Goal: Entertainment & Leisure: Browse casually

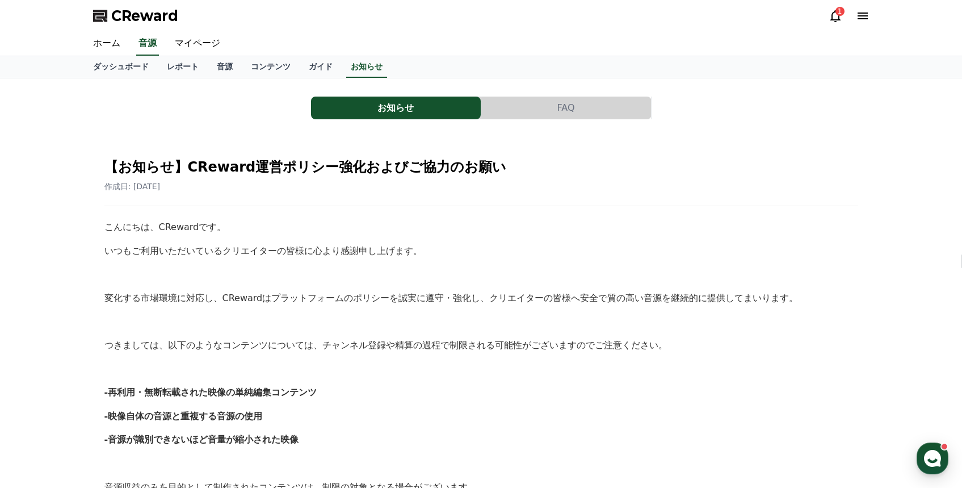
click at [863, 13] on icon at bounding box center [863, 15] width 10 height 7
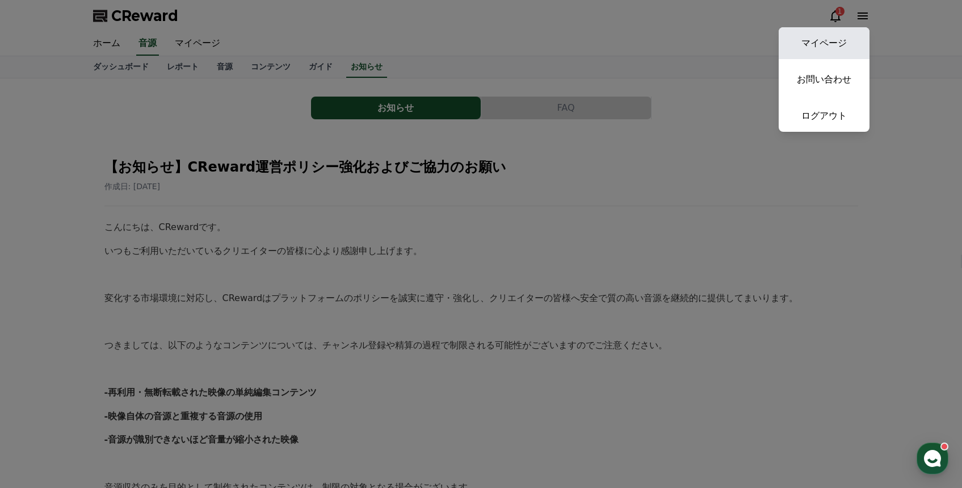
click at [842, 40] on link "マイページ" at bounding box center [824, 43] width 91 height 32
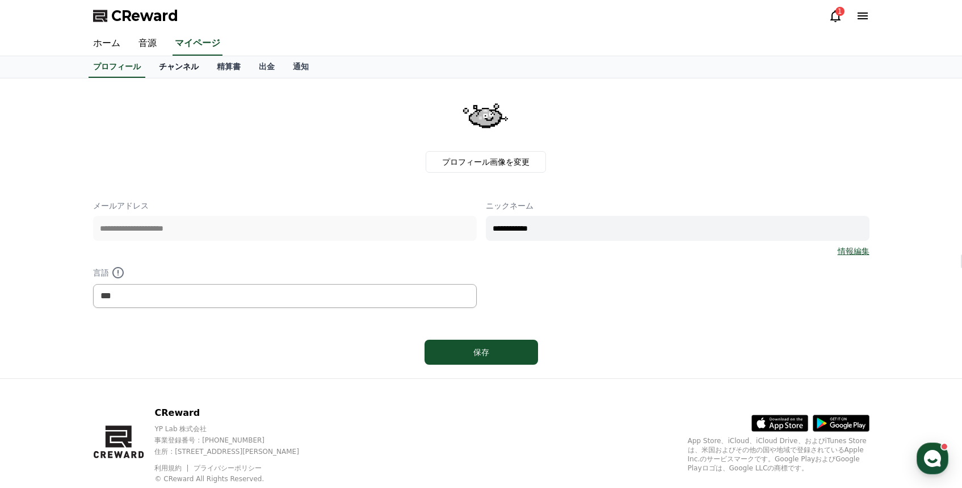
click at [195, 71] on link "チャンネル" at bounding box center [179, 67] width 58 height 22
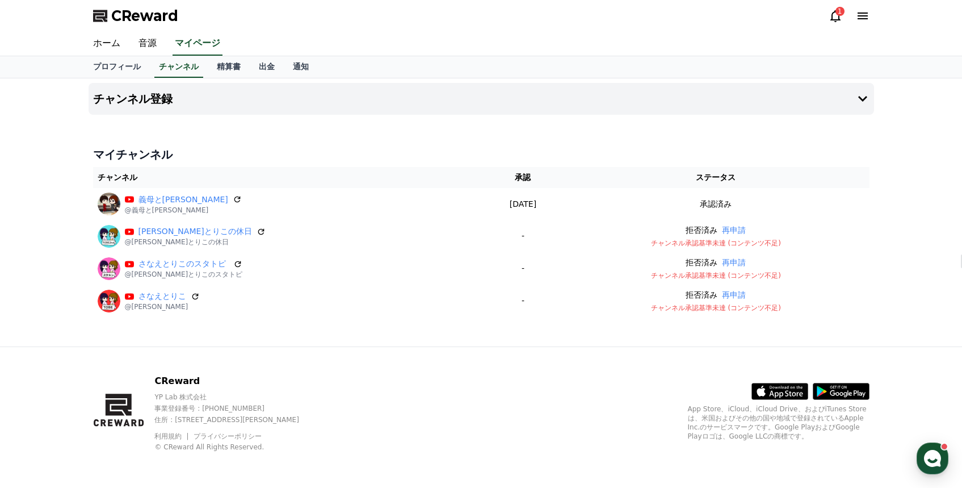
click at [839, 15] on div "1" at bounding box center [839, 11] width 9 height 9
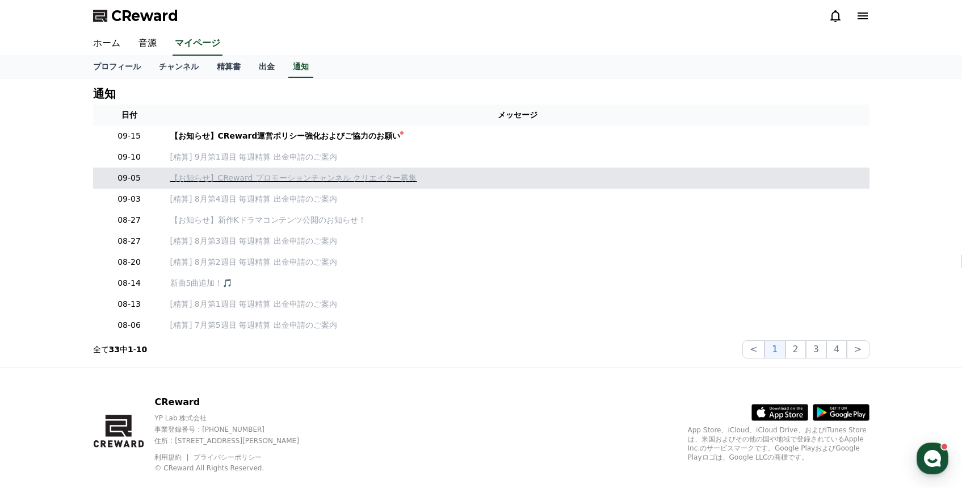
click at [364, 176] on p "【お知らせ】CReward プロモーションチャンネル クリエイター募集" at bounding box center [517, 178] width 695 height 12
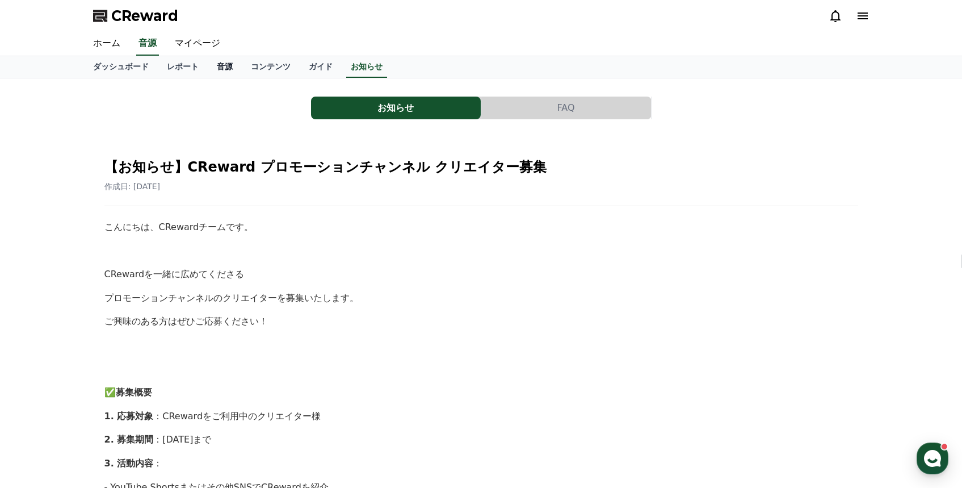
click at [228, 65] on link "音源" at bounding box center [225, 67] width 34 height 22
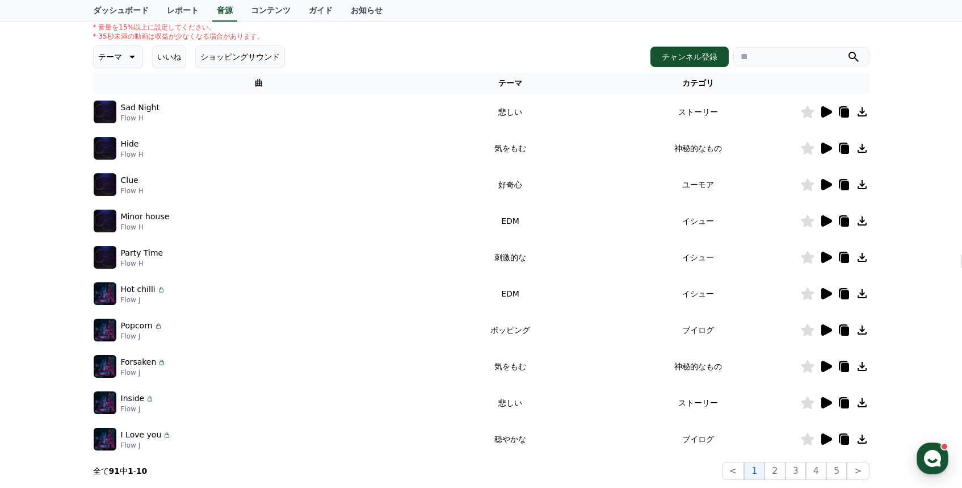
scroll to position [177, 0]
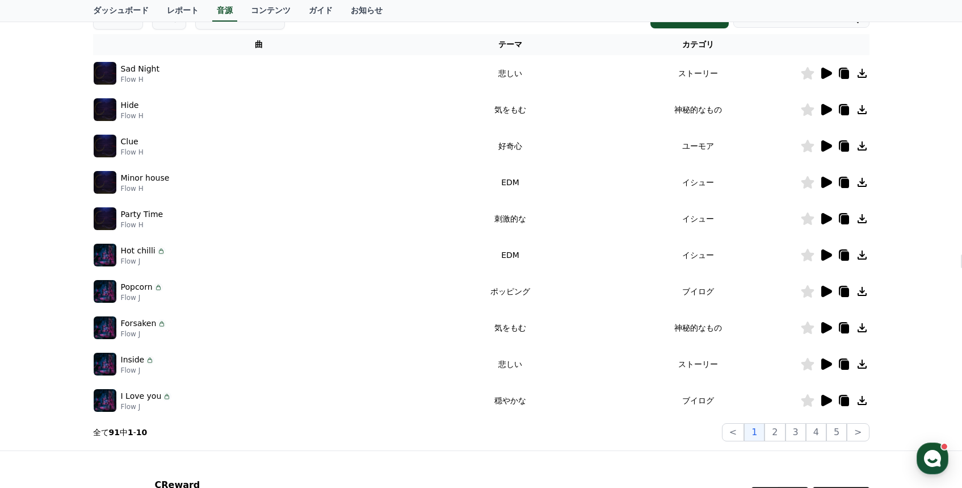
click at [832, 217] on icon at bounding box center [826, 219] width 14 height 14
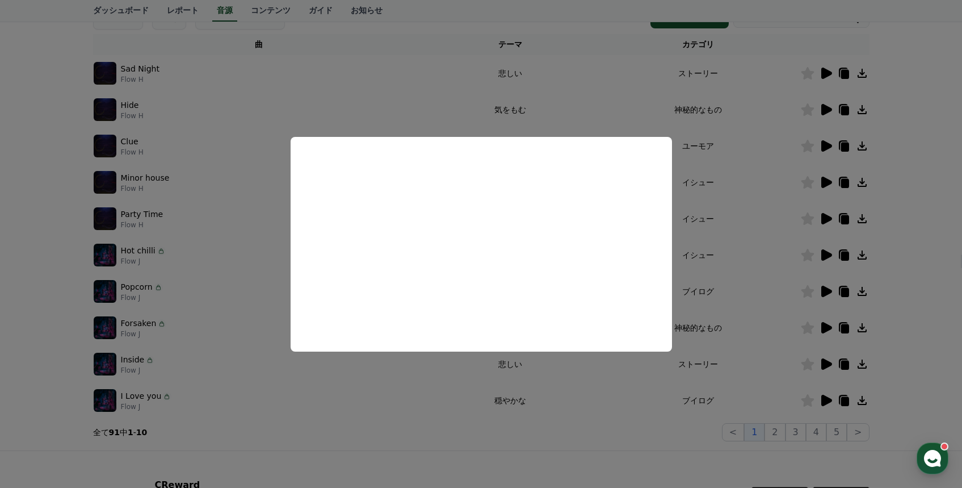
click at [745, 194] on button "close modal" at bounding box center [481, 244] width 962 height 488
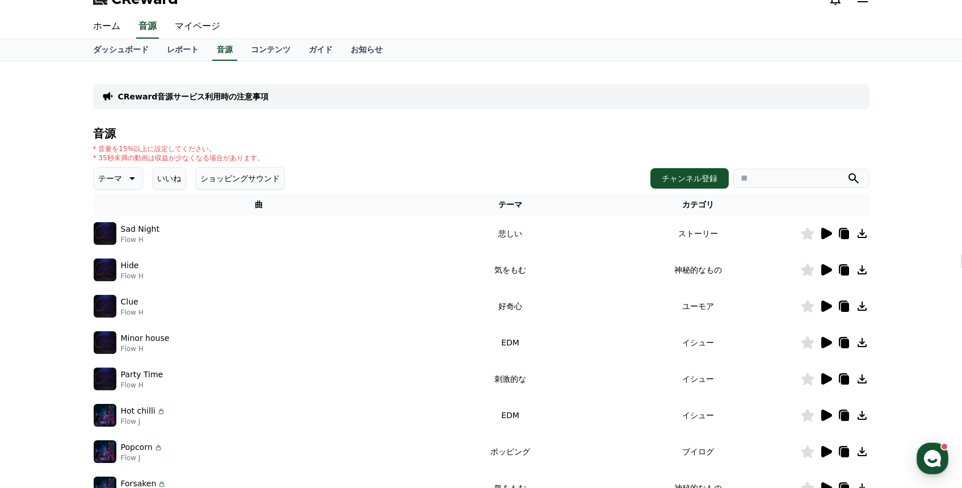
scroll to position [169, 0]
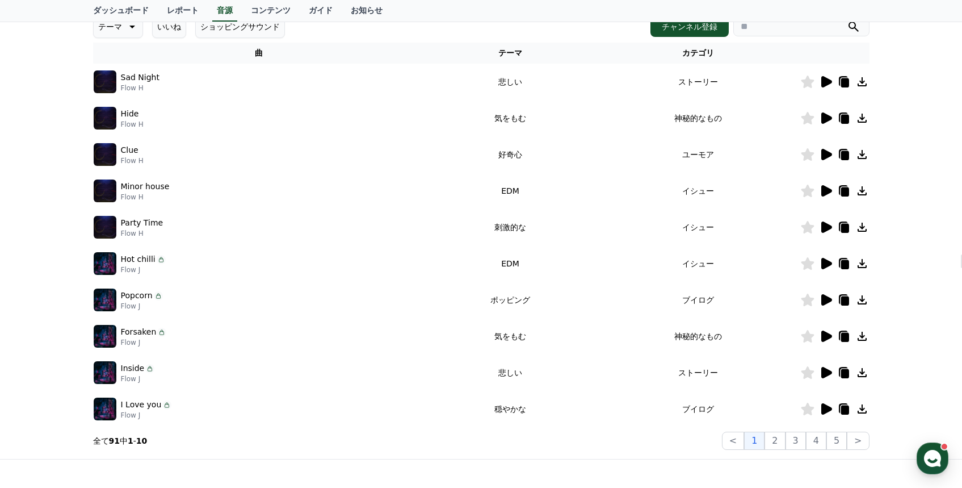
click at [824, 77] on icon at bounding box center [826, 81] width 11 height 11
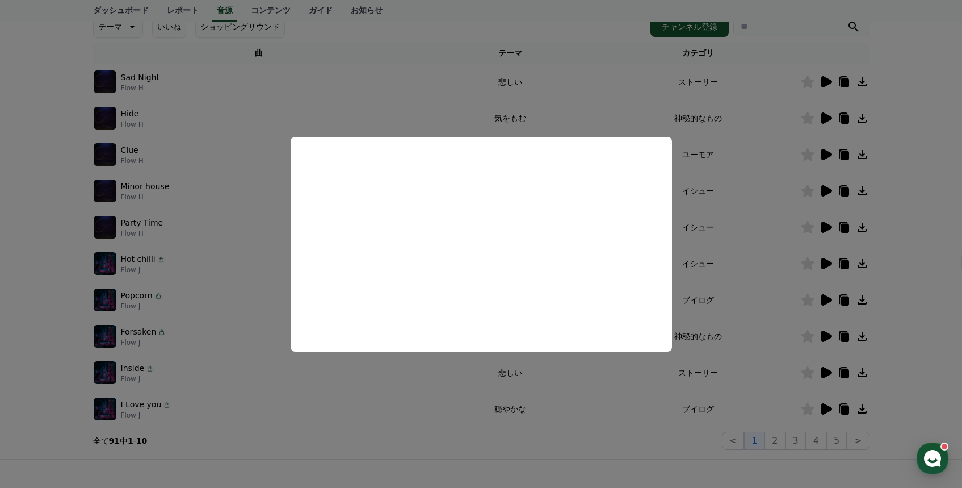
click at [590, 89] on button "close modal" at bounding box center [481, 244] width 962 height 488
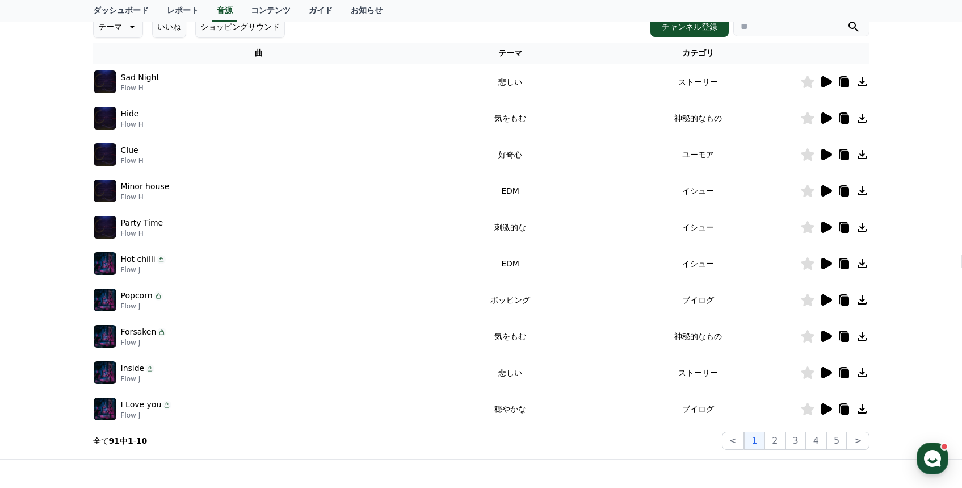
click at [830, 152] on icon at bounding box center [826, 155] width 14 height 14
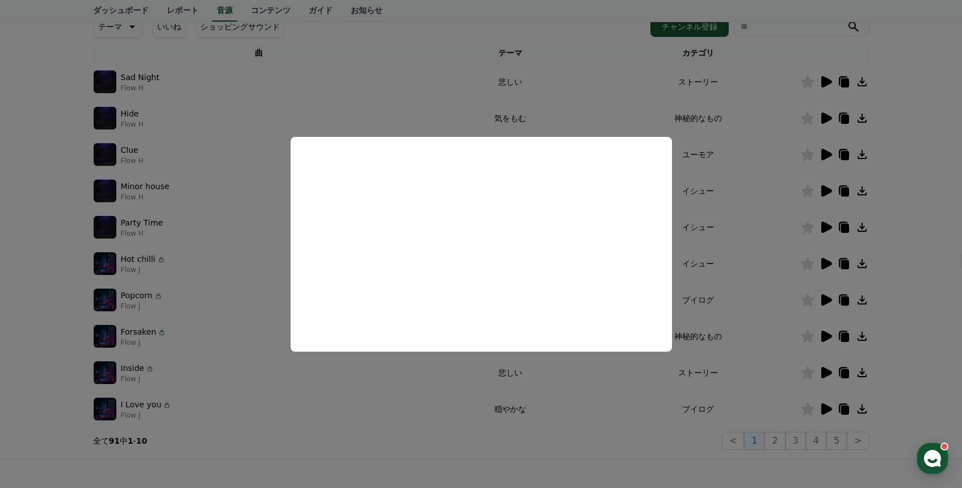
click at [748, 182] on button "close modal" at bounding box center [481, 244] width 962 height 488
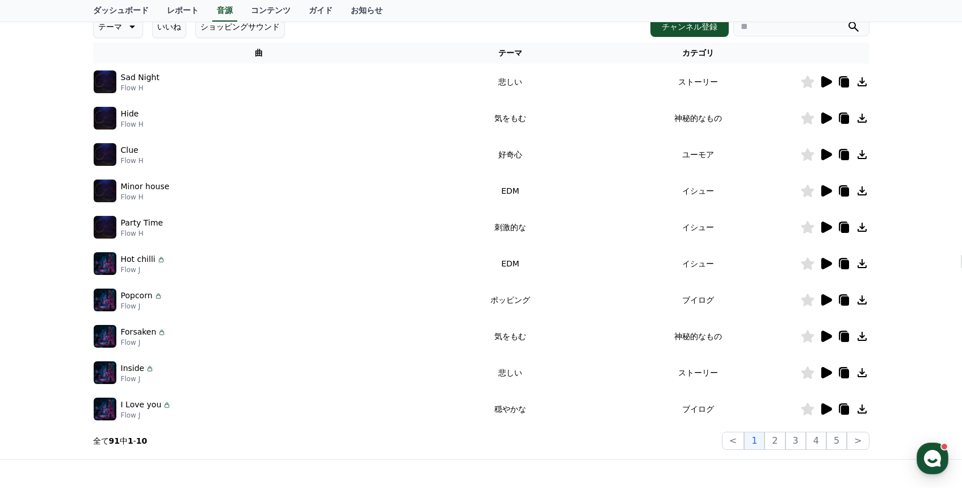
click at [825, 195] on icon at bounding box center [826, 190] width 11 height 11
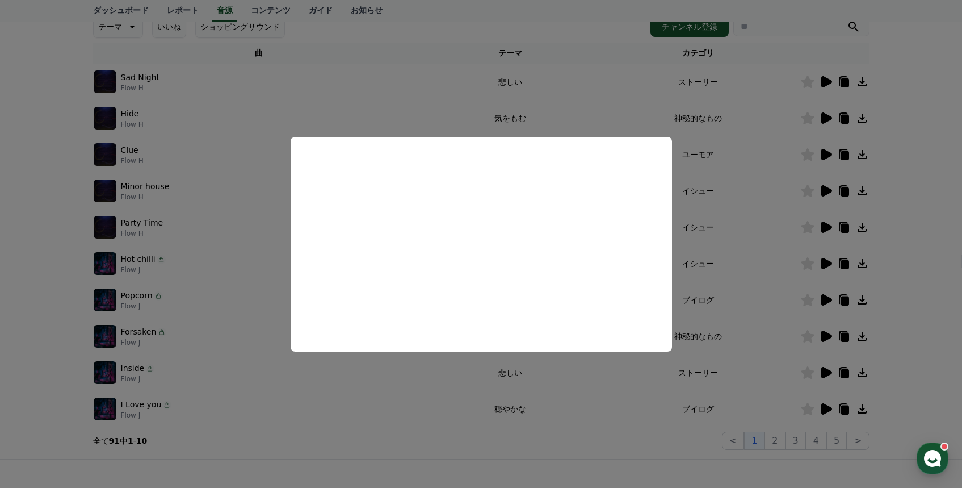
click at [750, 229] on button "close modal" at bounding box center [481, 244] width 962 height 488
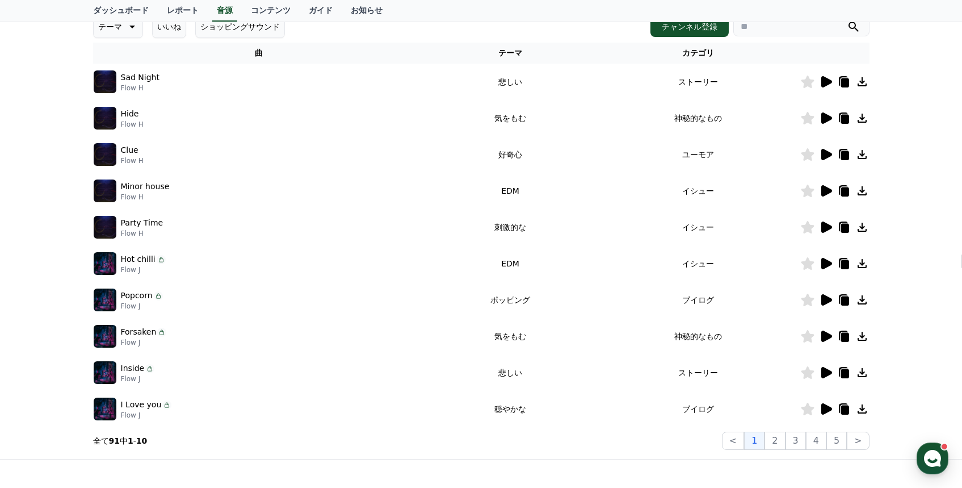
click at [823, 301] on icon at bounding box center [826, 299] width 11 height 11
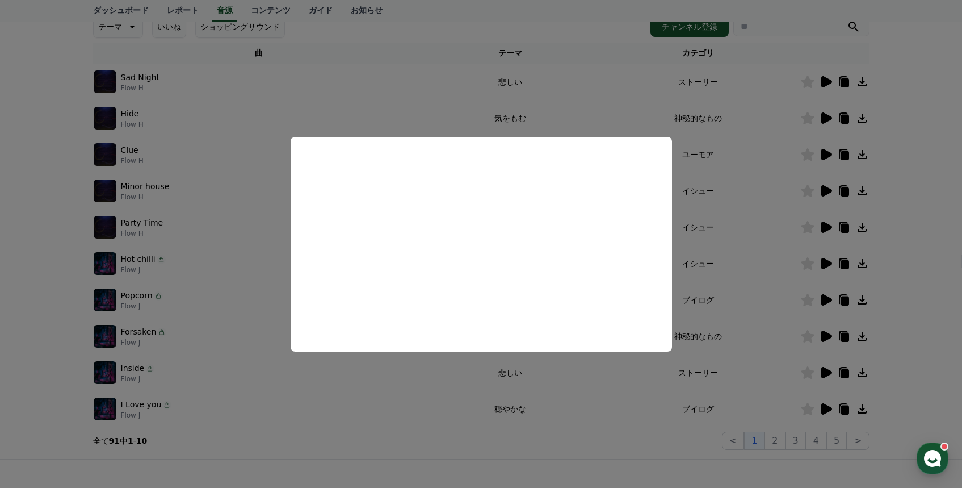
click at [738, 256] on button "close modal" at bounding box center [481, 244] width 962 height 488
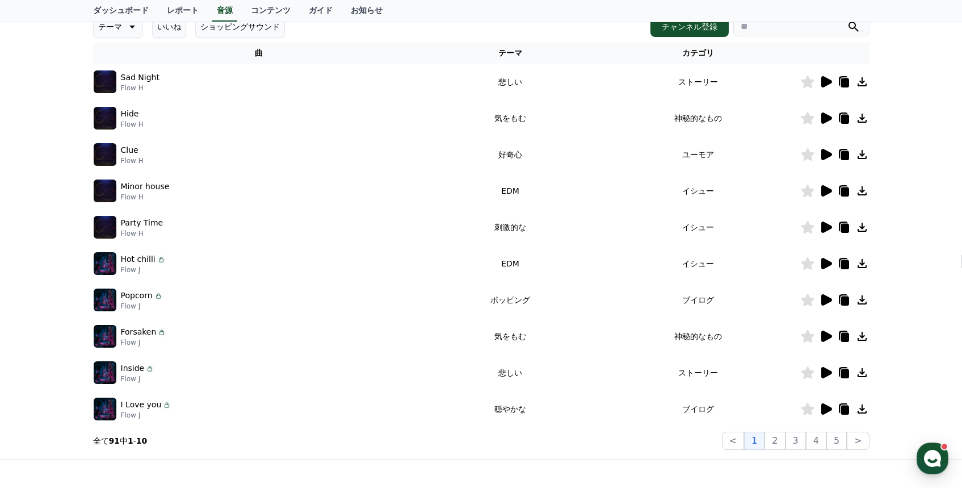
click at [829, 335] on icon at bounding box center [826, 335] width 11 height 11
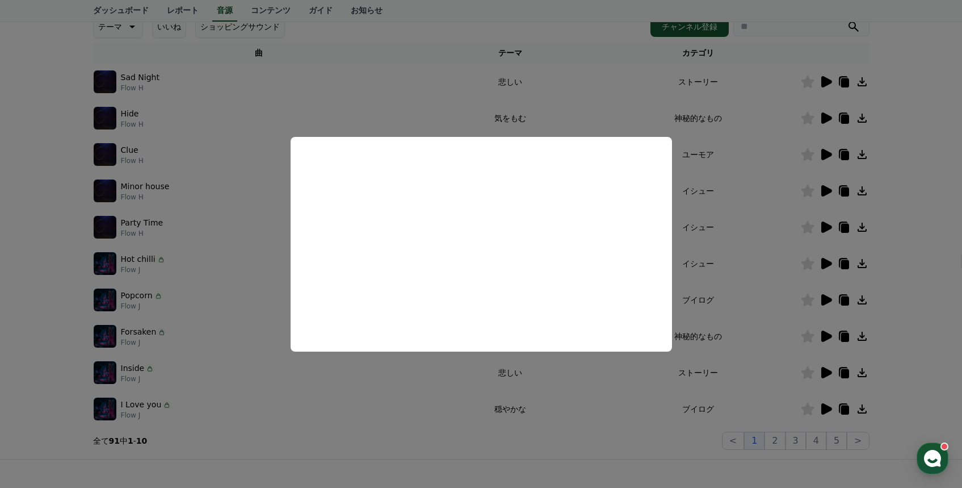
click at [750, 274] on button "close modal" at bounding box center [481, 244] width 962 height 488
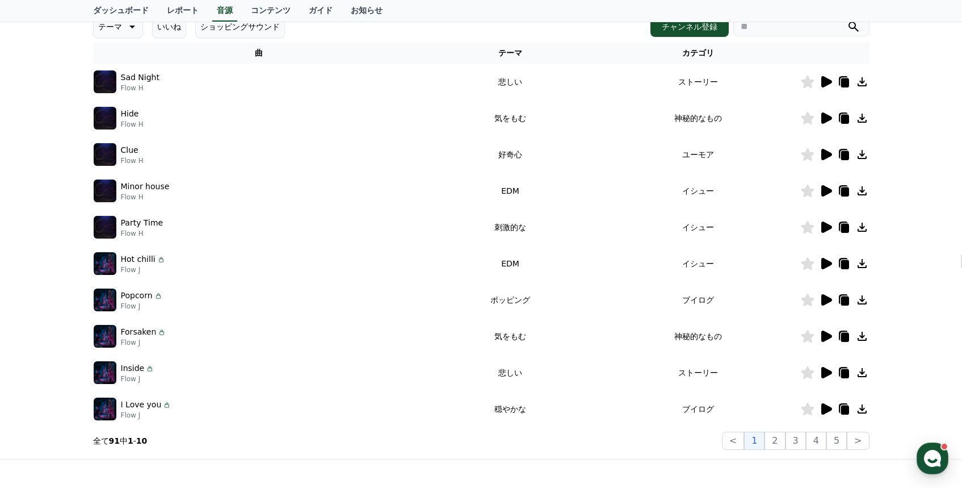
click at [825, 371] on icon at bounding box center [826, 372] width 11 height 11
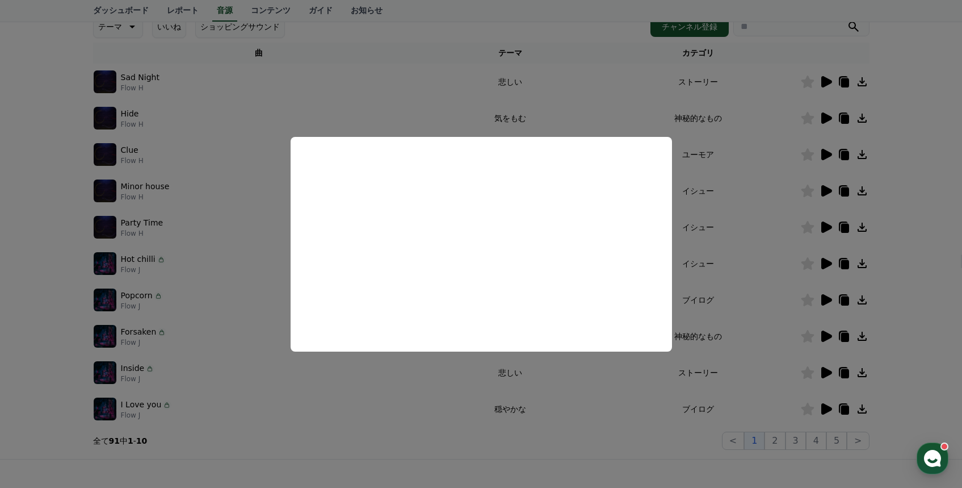
click at [732, 219] on button "close modal" at bounding box center [481, 244] width 962 height 488
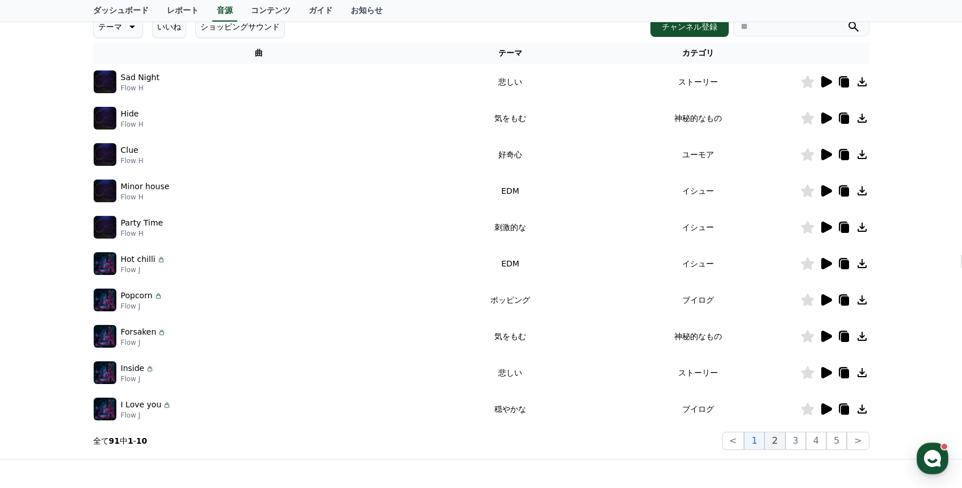
click at [778, 437] on button "2" at bounding box center [775, 440] width 20 height 18
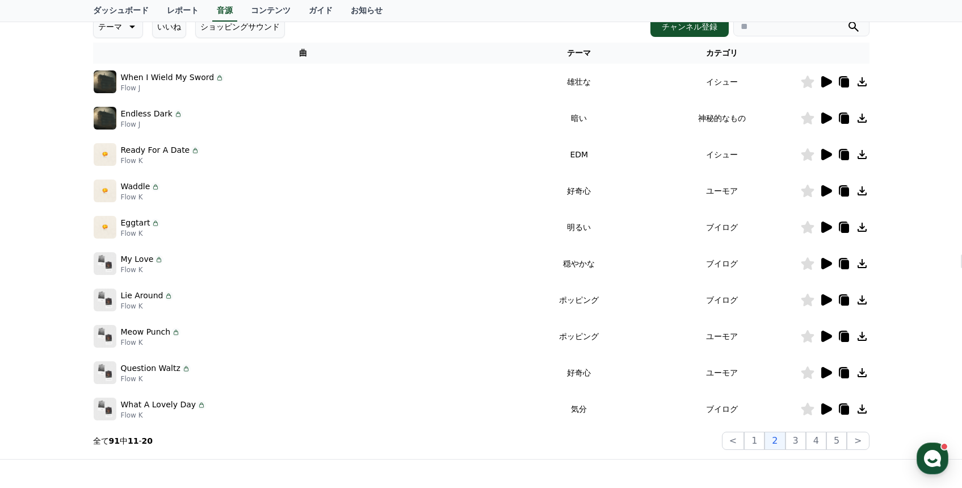
click at [821, 92] on td at bounding box center [834, 82] width 69 height 36
click at [821, 84] on icon at bounding box center [826, 81] width 11 height 11
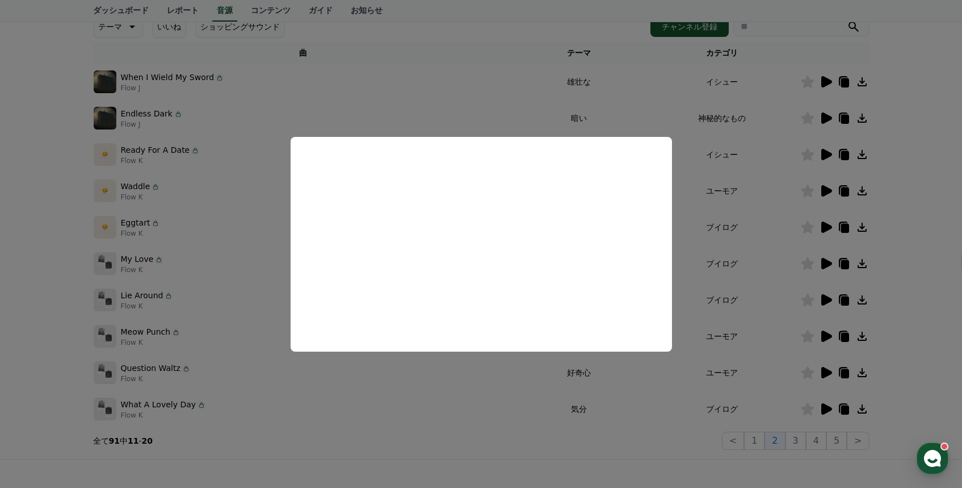
click at [825, 118] on button "close modal" at bounding box center [481, 244] width 962 height 488
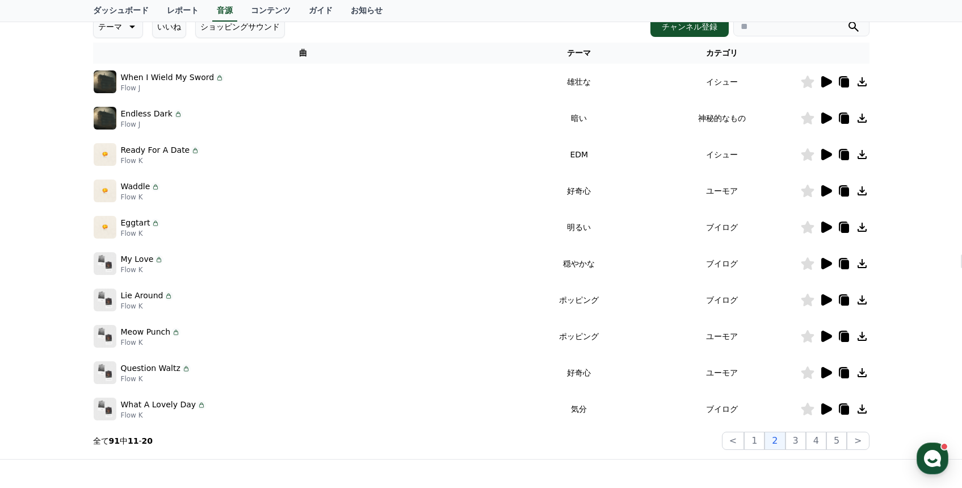
click at [825, 123] on icon at bounding box center [826, 118] width 14 height 14
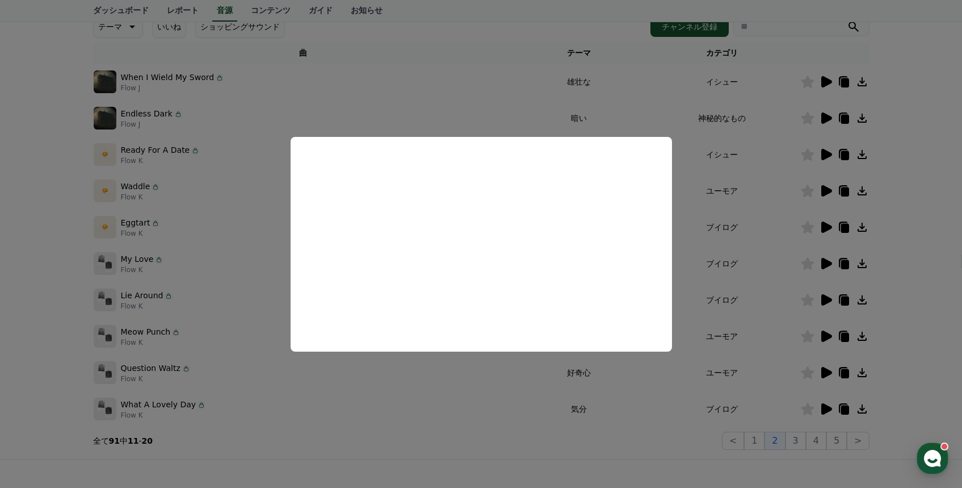
click at [644, 99] on button "close modal" at bounding box center [481, 244] width 962 height 488
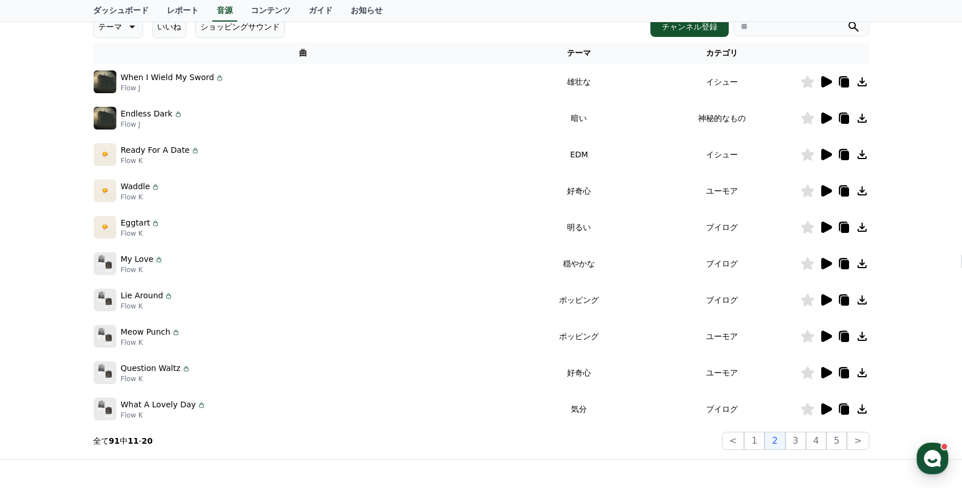
click at [824, 194] on icon at bounding box center [826, 190] width 11 height 11
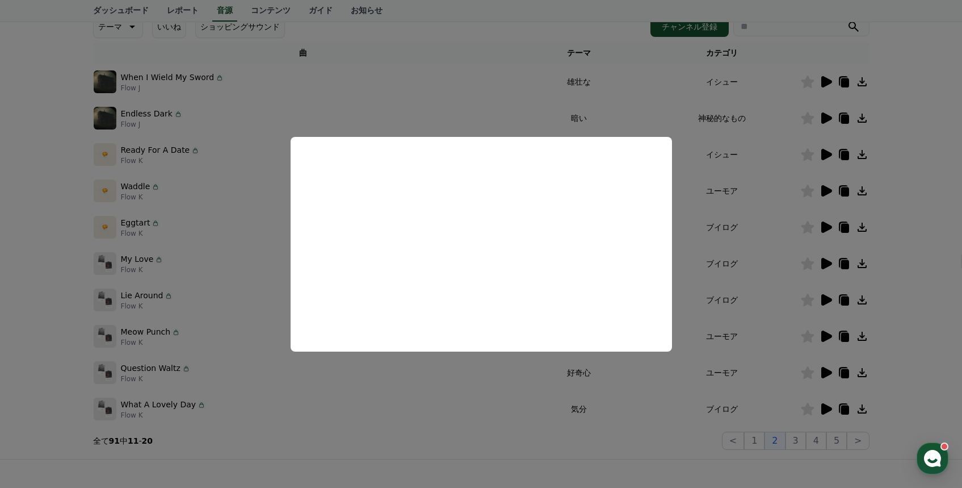
click at [782, 148] on button "close modal" at bounding box center [481, 244] width 962 height 488
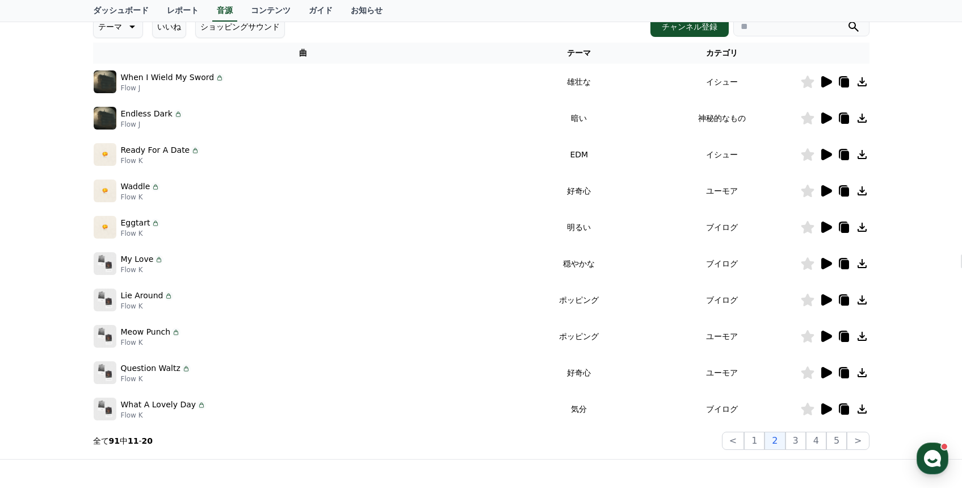
click at [830, 154] on icon at bounding box center [826, 154] width 11 height 11
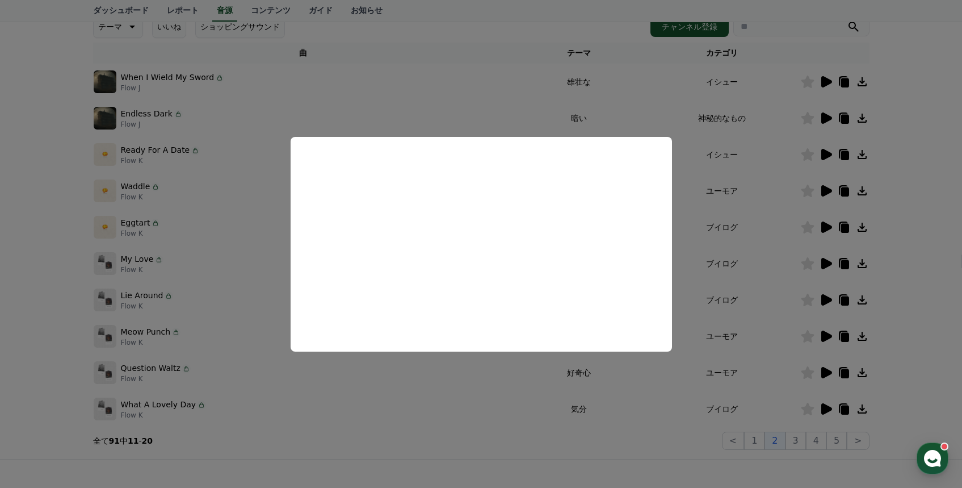
click at [826, 226] on button "close modal" at bounding box center [481, 244] width 962 height 488
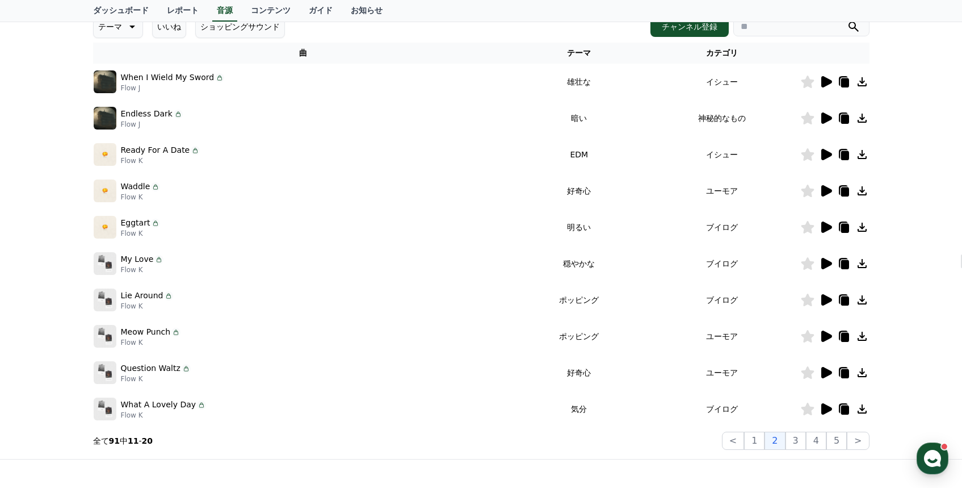
click at [826, 226] on icon at bounding box center [826, 226] width 11 height 11
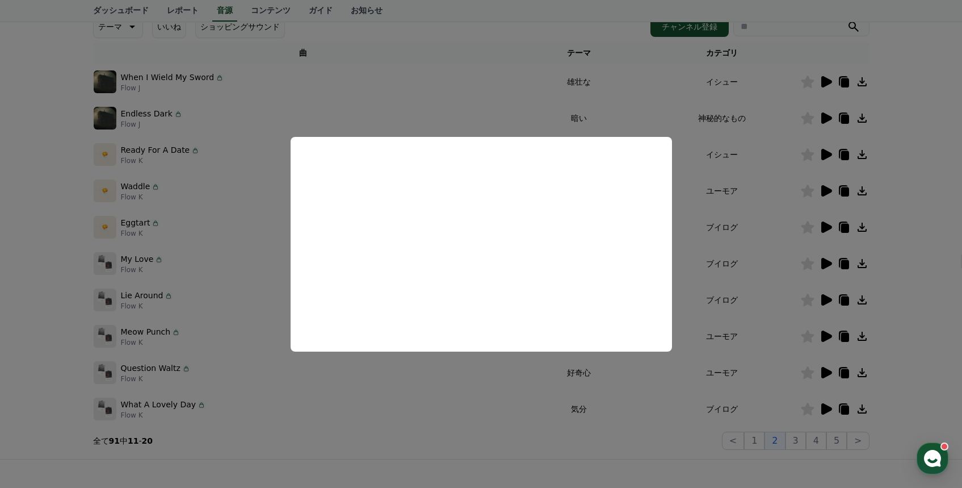
click at [744, 192] on button "close modal" at bounding box center [481, 244] width 962 height 488
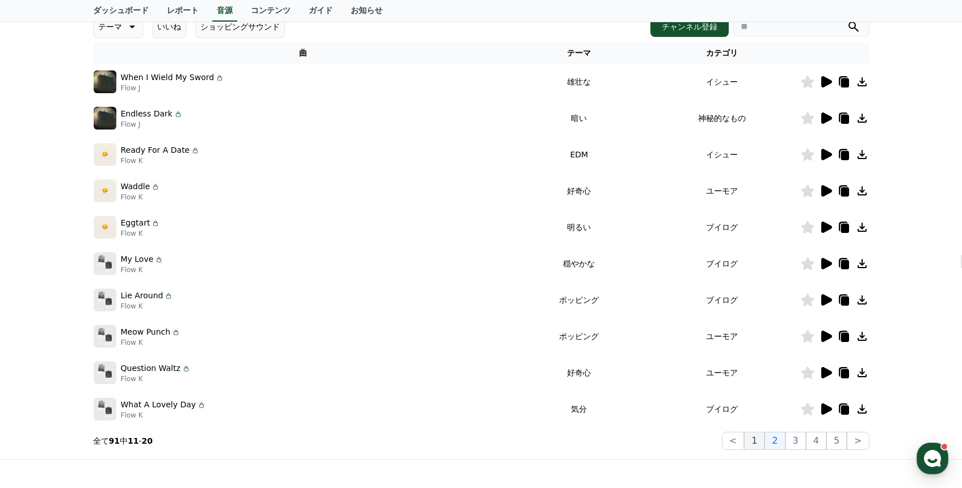
click at [754, 443] on button "1" at bounding box center [754, 440] width 20 height 18
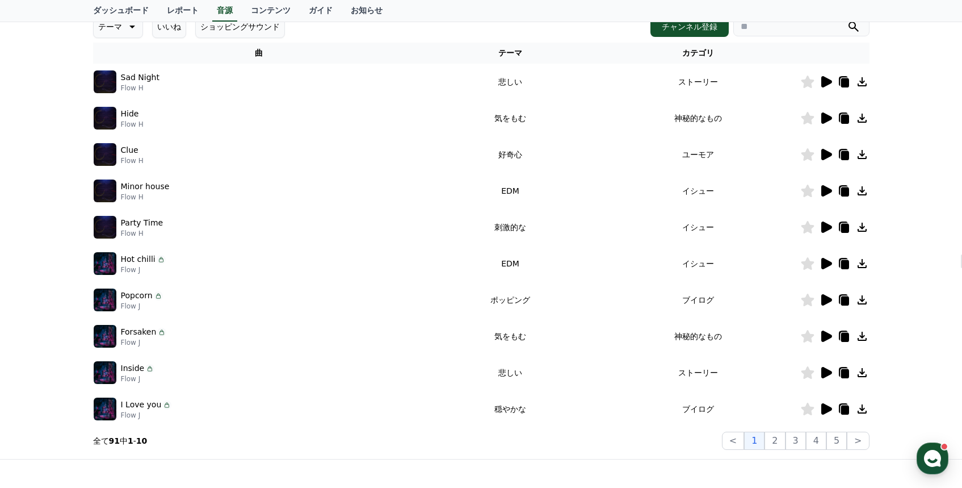
click at [826, 262] on icon at bounding box center [826, 263] width 11 height 11
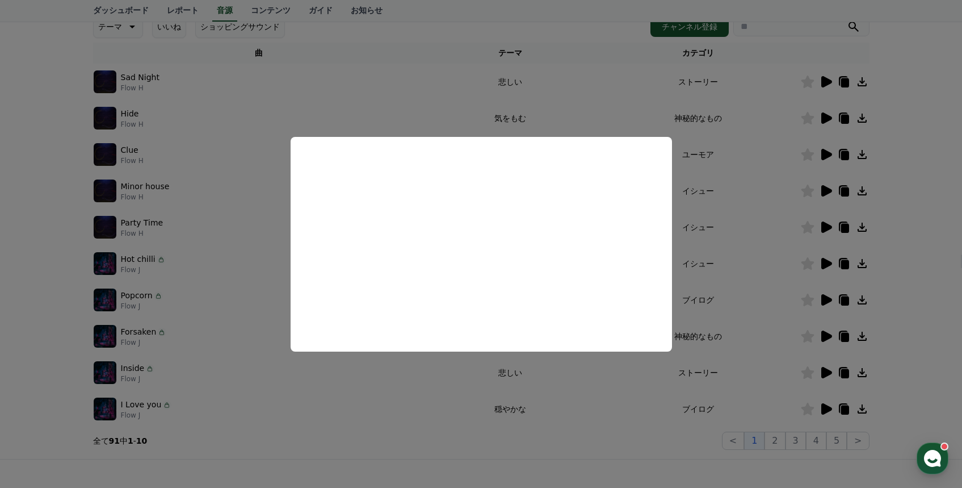
click at [750, 228] on button "close modal" at bounding box center [481, 244] width 962 height 488
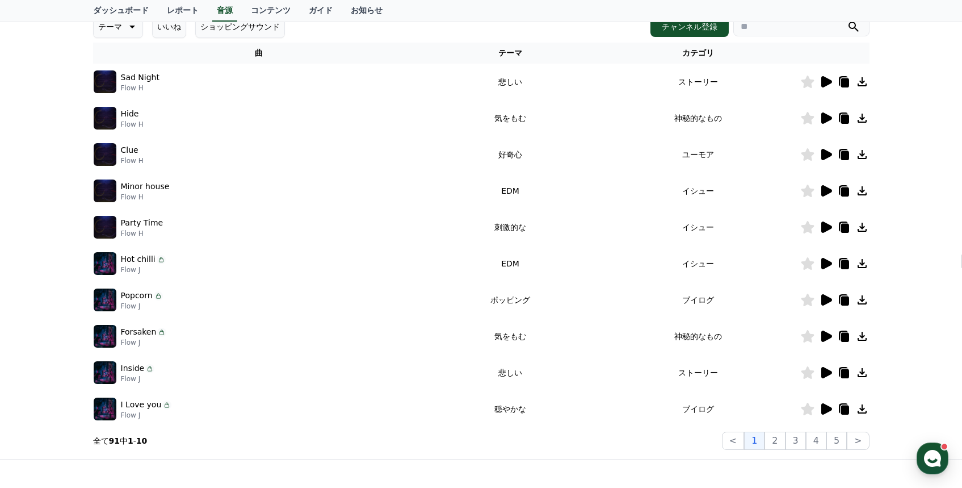
click at [831, 225] on icon at bounding box center [826, 226] width 11 height 11
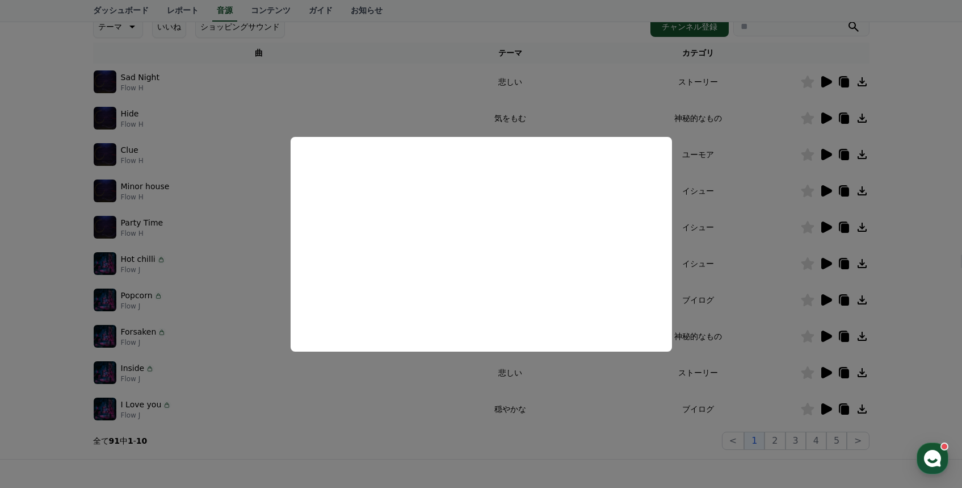
click at [735, 216] on button "close modal" at bounding box center [481, 244] width 962 height 488
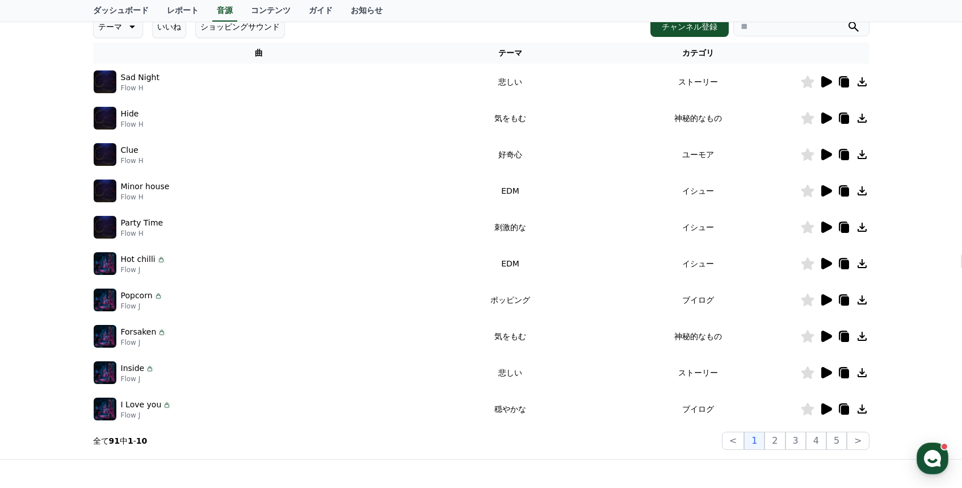
click at [827, 375] on icon at bounding box center [826, 373] width 14 height 14
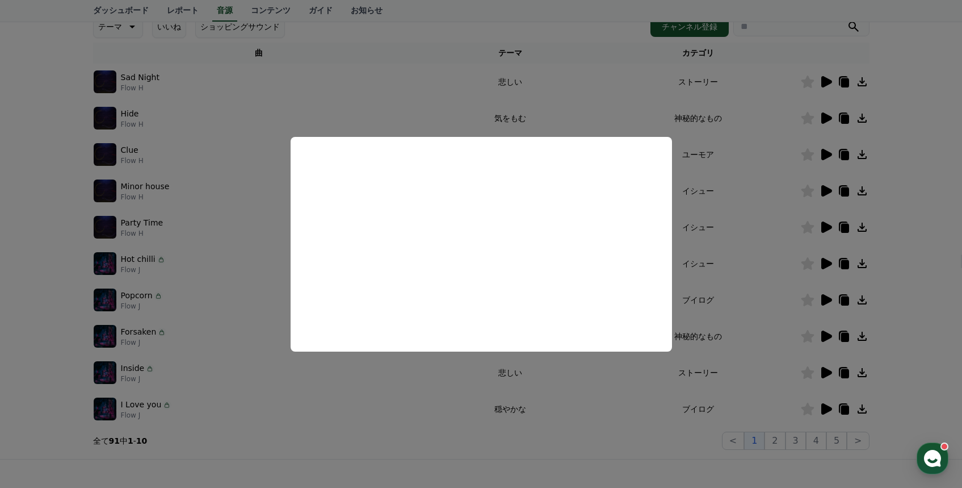
click at [742, 143] on button "close modal" at bounding box center [481, 244] width 962 height 488
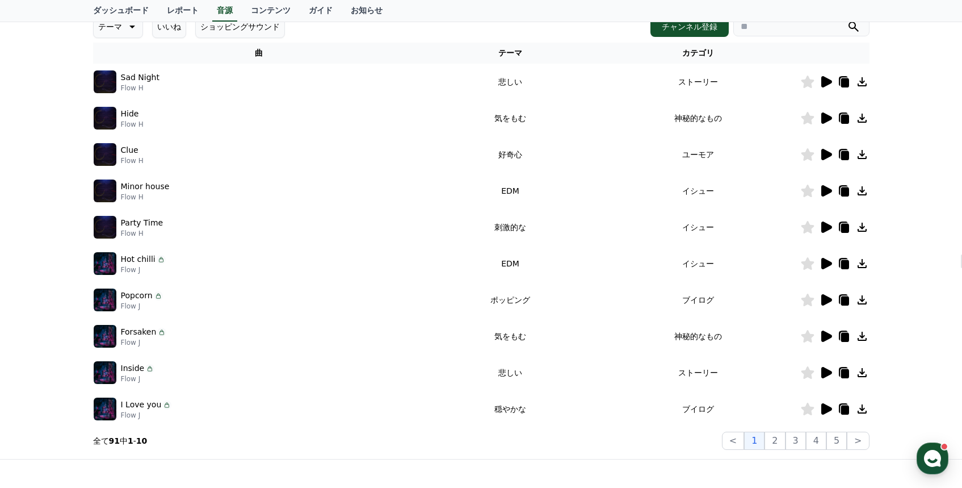
click at [825, 407] on icon at bounding box center [826, 408] width 11 height 11
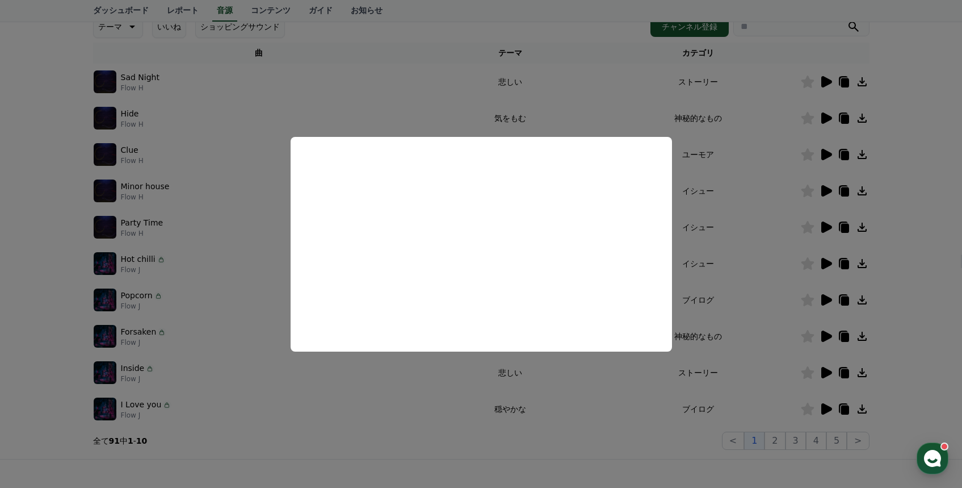
click at [762, 113] on button "close modal" at bounding box center [481, 244] width 962 height 488
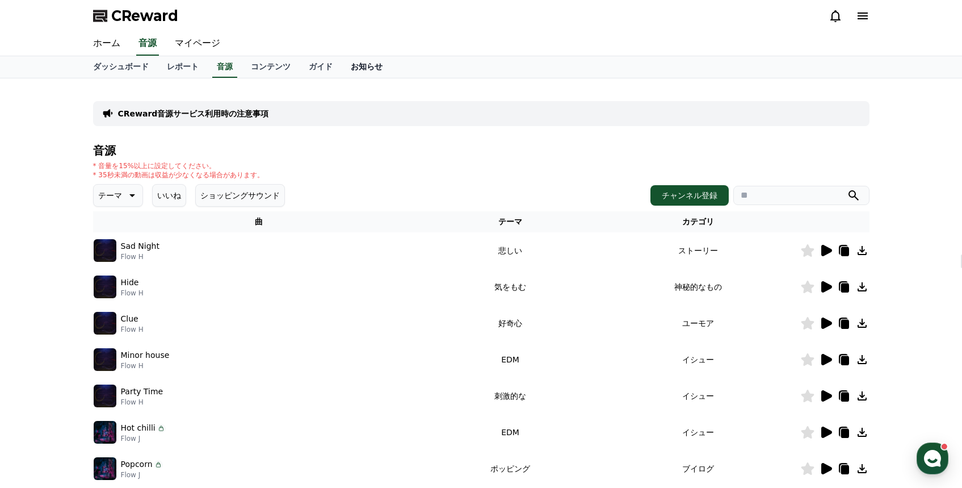
click at [364, 73] on link "お知らせ" at bounding box center [367, 67] width 50 height 22
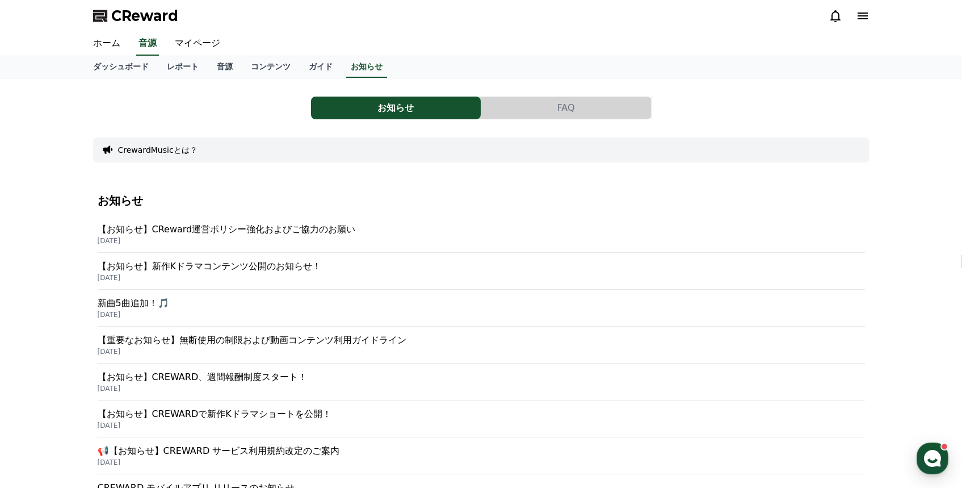
click at [146, 304] on p "新曲5曲追加！🎵" at bounding box center [481, 303] width 767 height 14
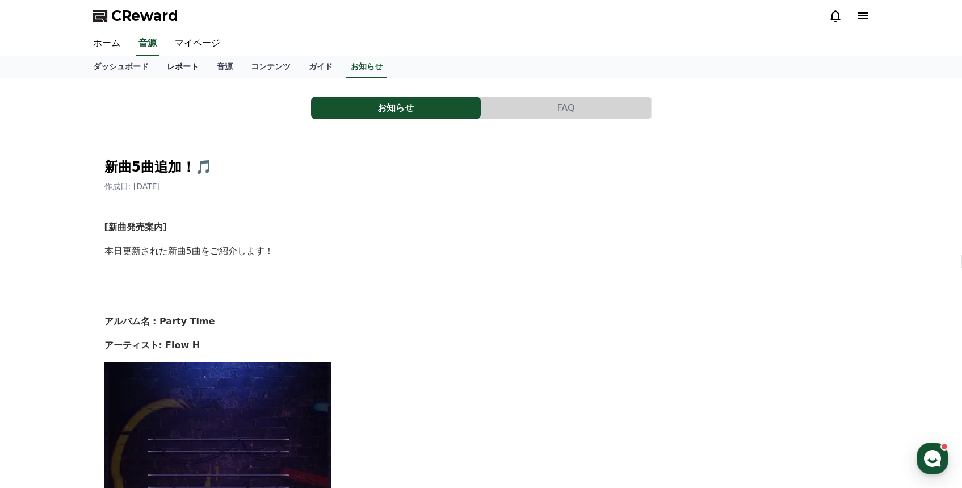
click at [184, 66] on link "レポート" at bounding box center [183, 67] width 50 height 22
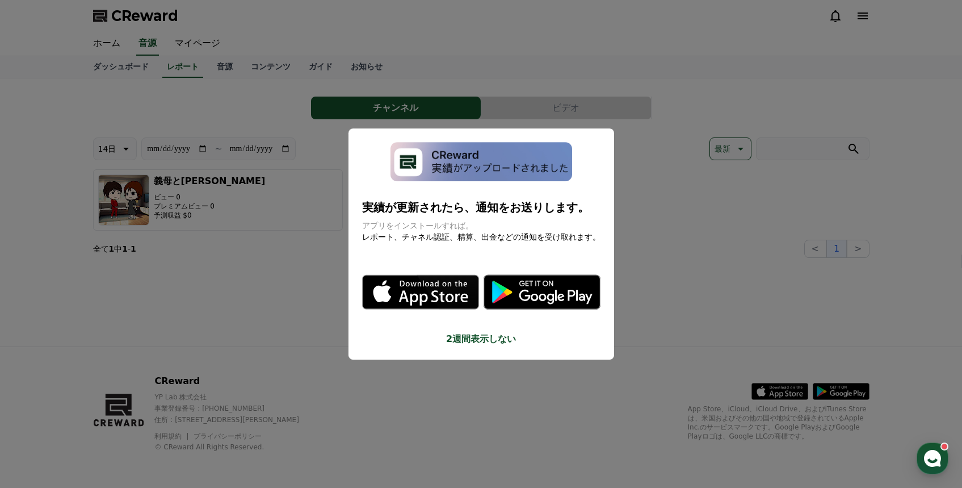
click at [226, 71] on button "close modal" at bounding box center [481, 244] width 962 height 488
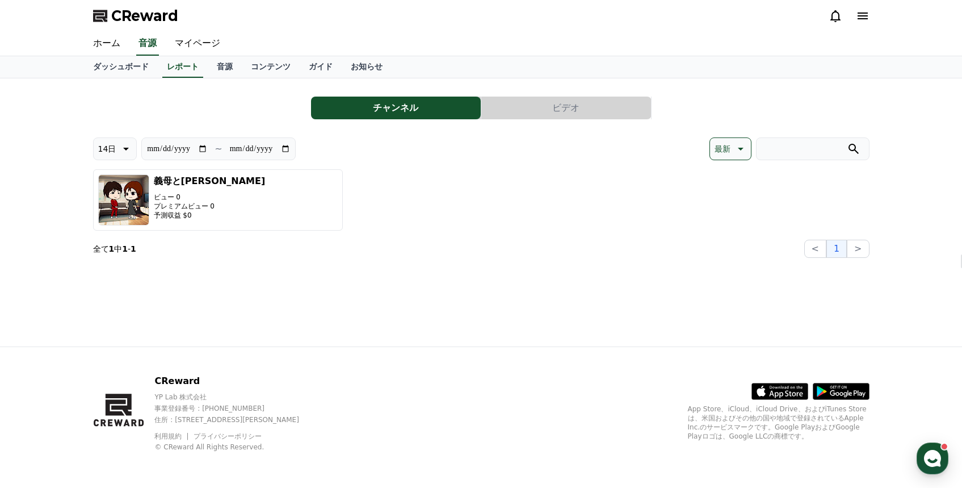
click at [226, 71] on link "音源" at bounding box center [225, 67] width 34 height 22
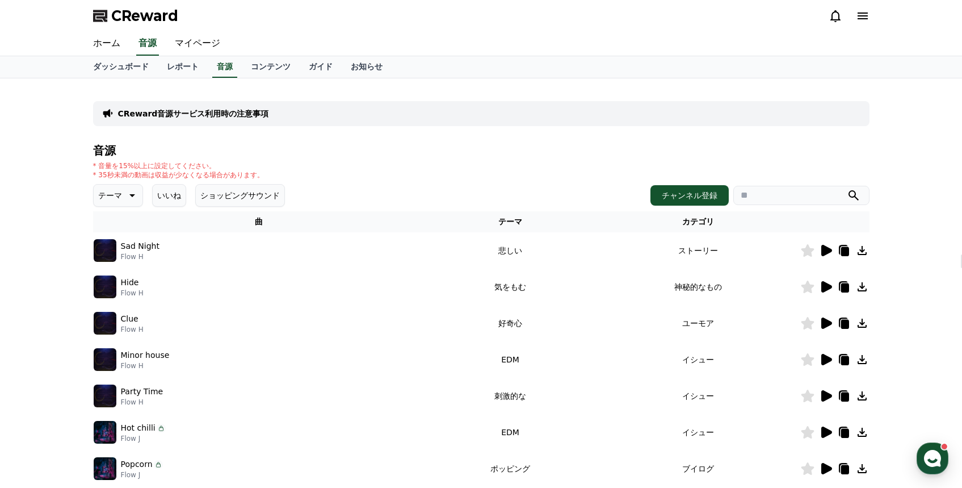
click at [824, 250] on icon at bounding box center [826, 250] width 11 height 11
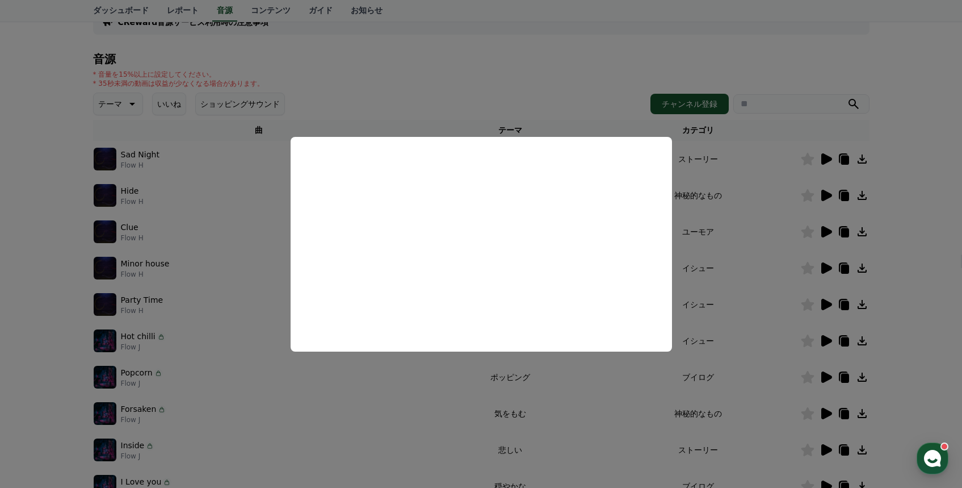
scroll to position [172, 0]
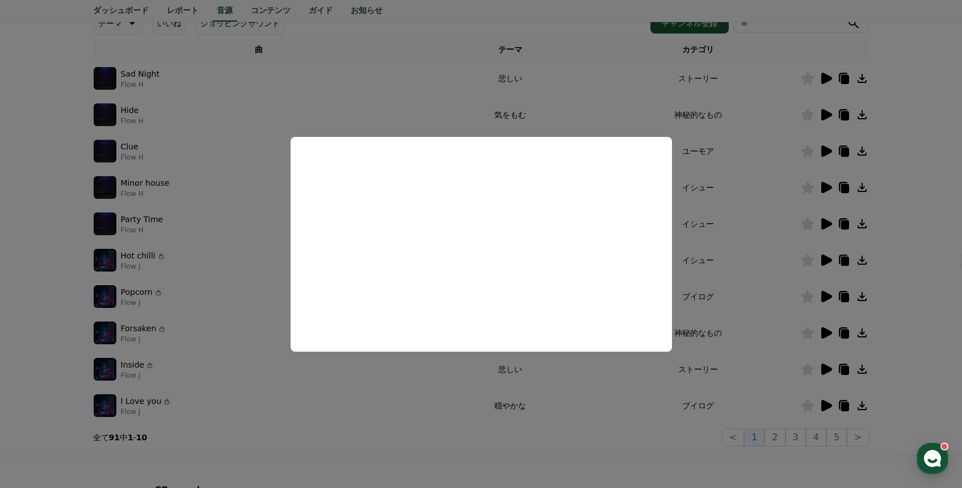
click at [742, 96] on button "close modal" at bounding box center [481, 244] width 962 height 488
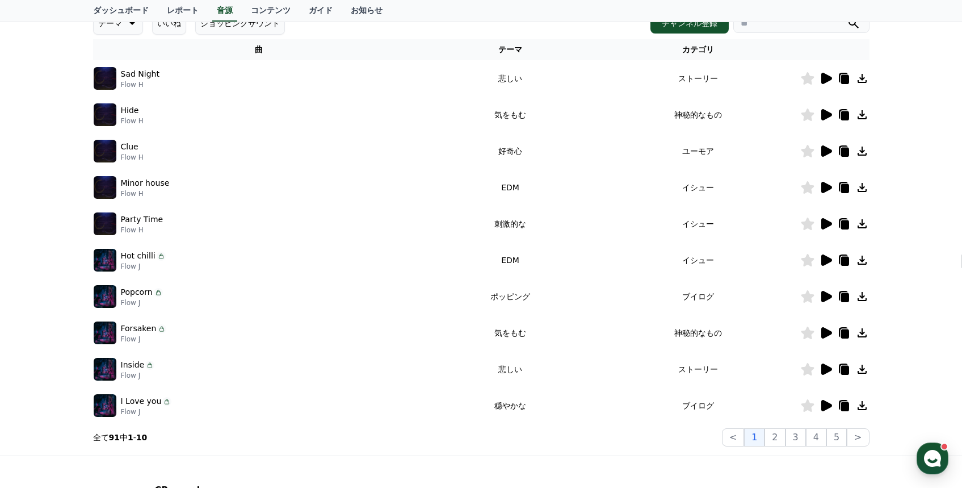
click at [830, 116] on icon at bounding box center [826, 114] width 11 height 11
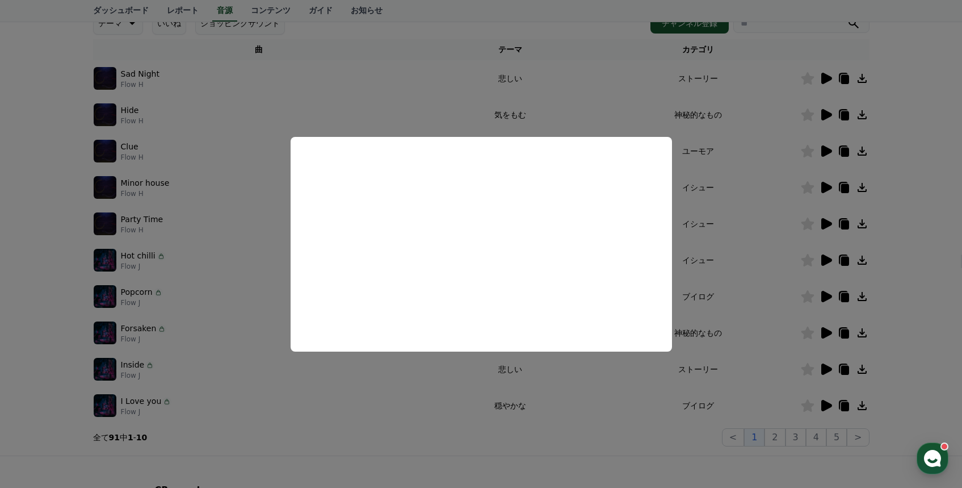
click at [758, 158] on button "close modal" at bounding box center [481, 244] width 962 height 488
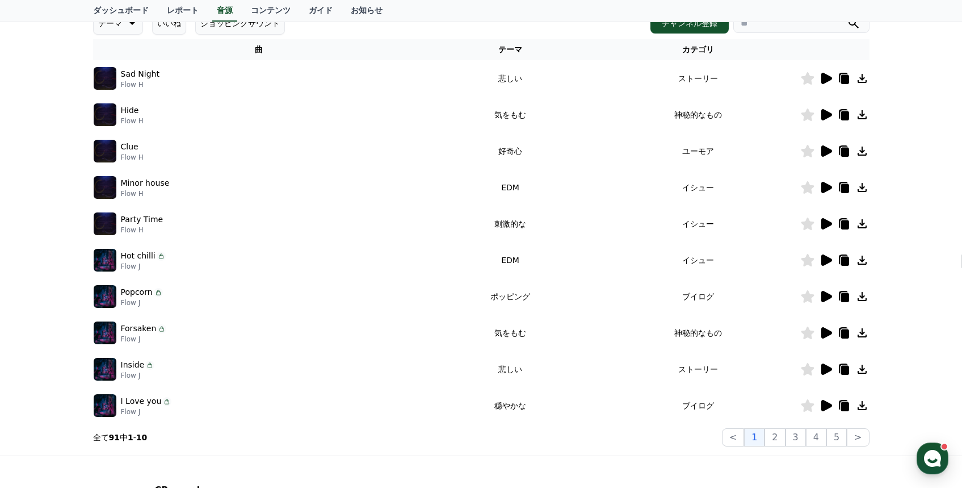
click at [827, 149] on icon at bounding box center [826, 150] width 11 height 11
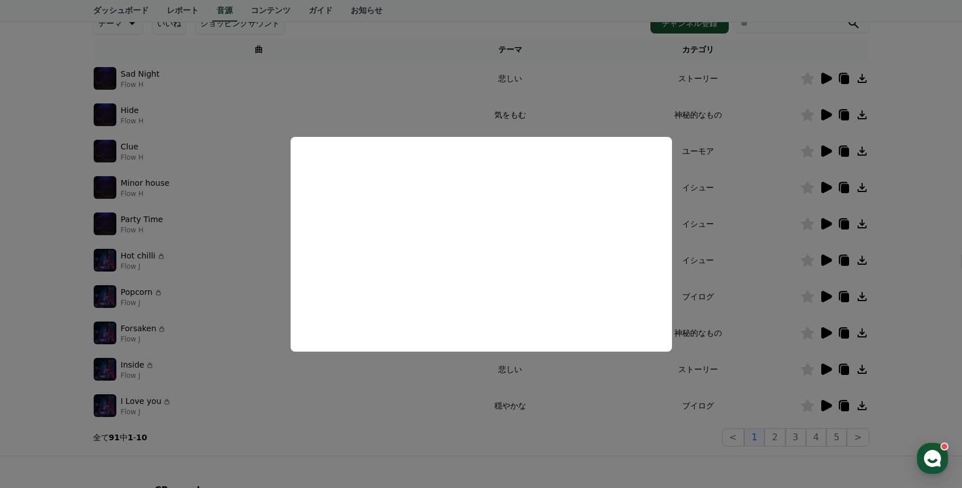
click at [746, 204] on button "close modal" at bounding box center [481, 244] width 962 height 488
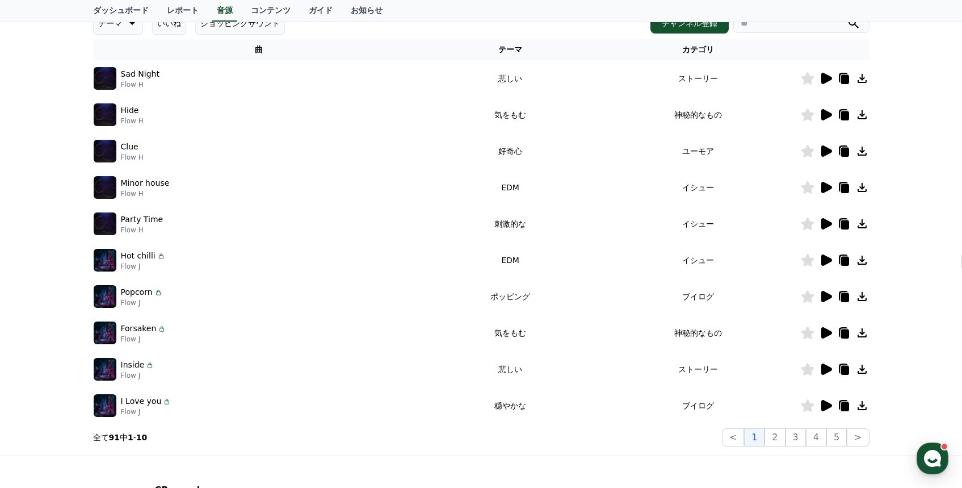
click at [830, 188] on icon at bounding box center [826, 187] width 11 height 11
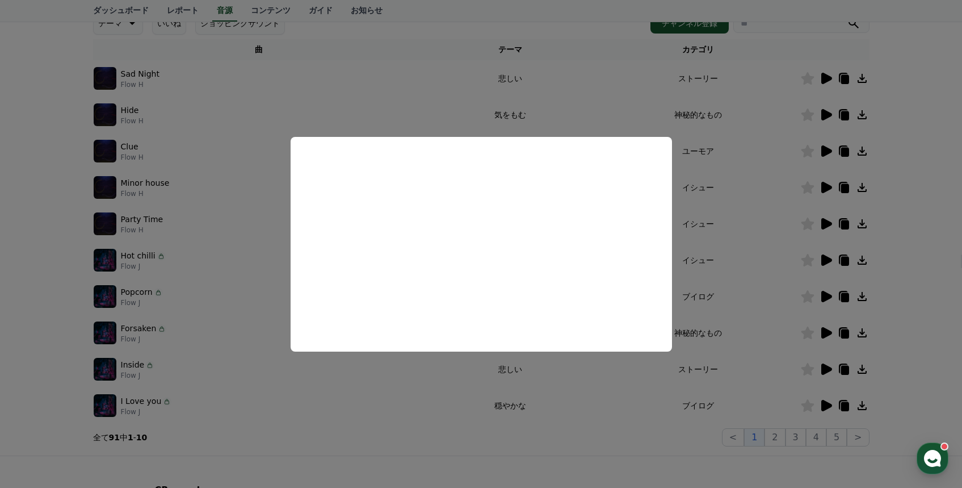
click at [750, 238] on button "close modal" at bounding box center [481, 244] width 962 height 488
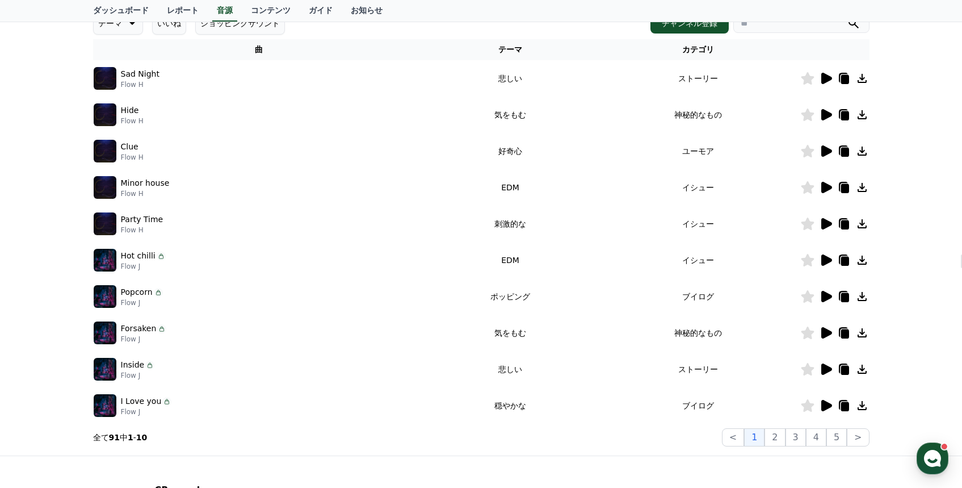
click at [825, 225] on icon at bounding box center [826, 223] width 11 height 11
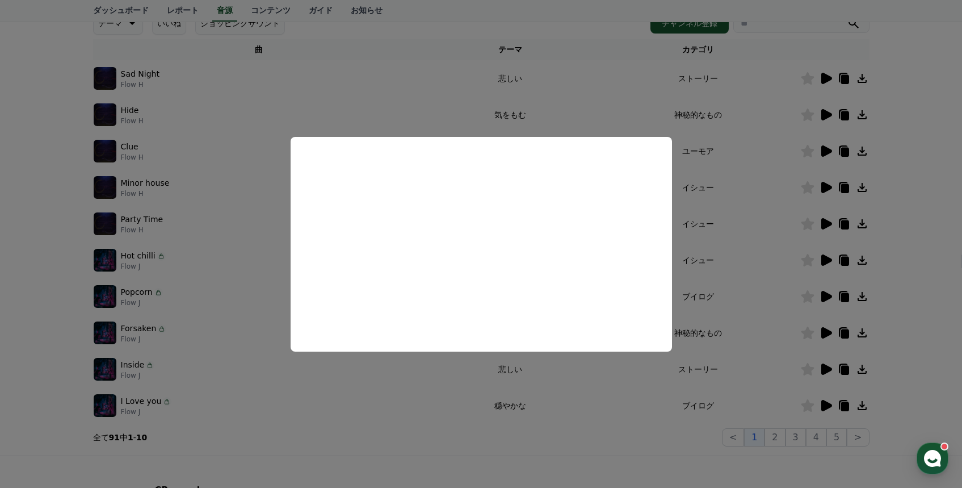
click at [738, 229] on button "close modal" at bounding box center [481, 244] width 962 height 488
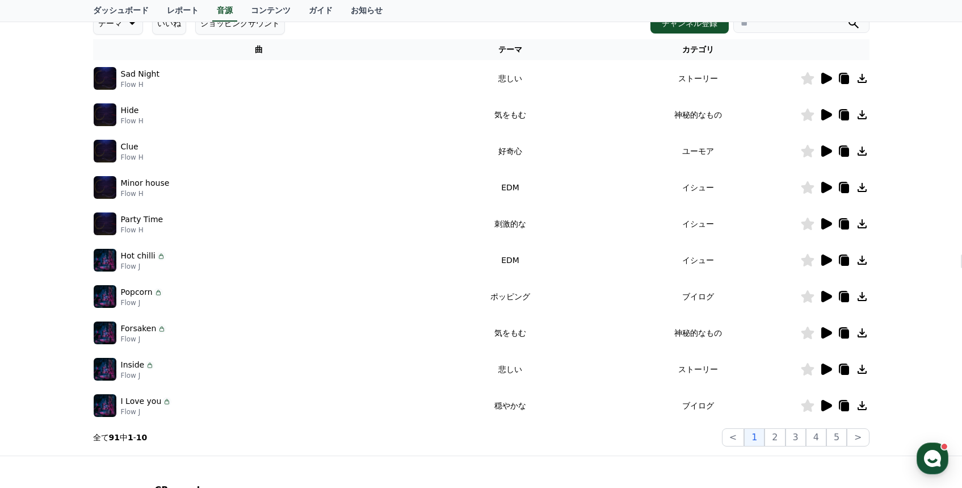
click at [823, 263] on icon at bounding box center [826, 259] width 11 height 11
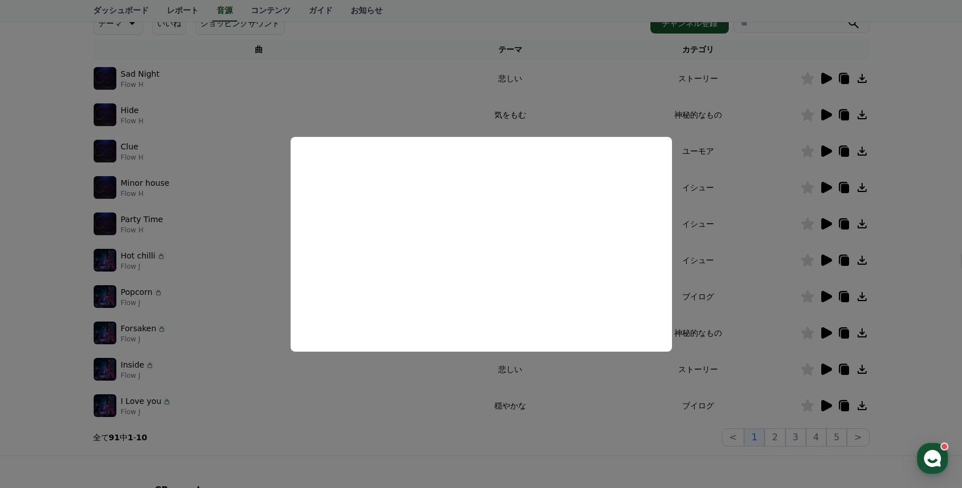
click at [752, 278] on button "close modal" at bounding box center [481, 244] width 962 height 488
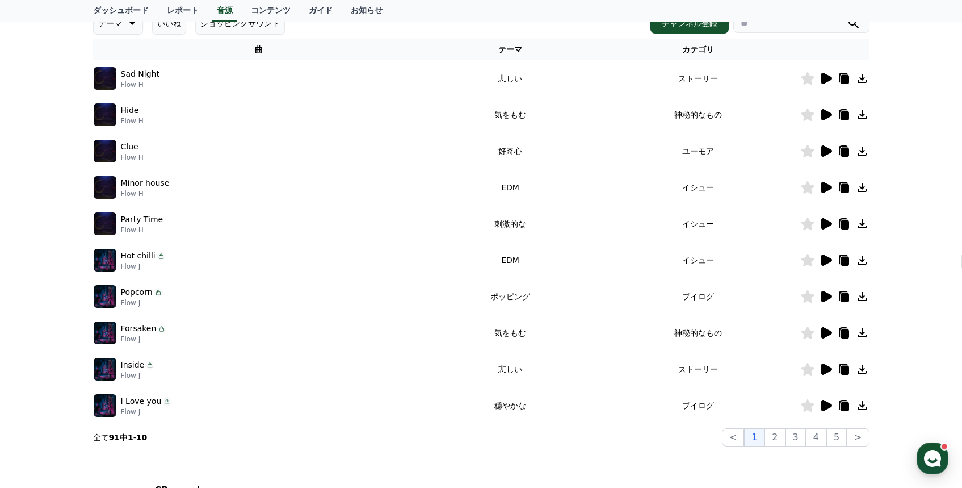
click at [832, 297] on icon at bounding box center [826, 296] width 14 height 14
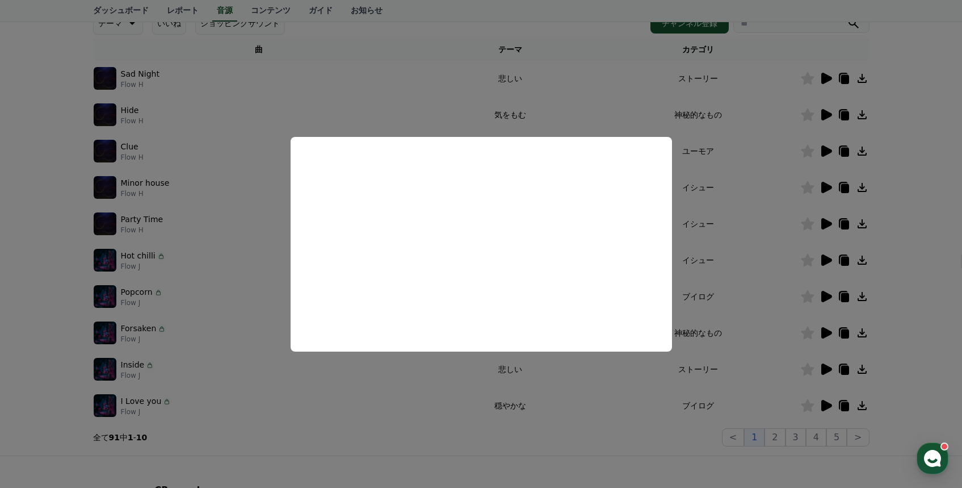
click at [752, 287] on button "close modal" at bounding box center [481, 244] width 962 height 488
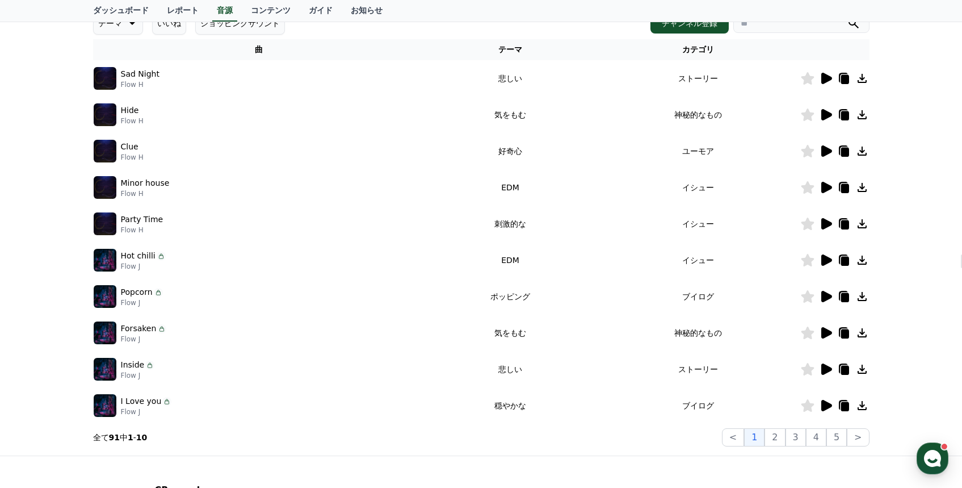
click at [829, 332] on icon at bounding box center [826, 332] width 11 height 11
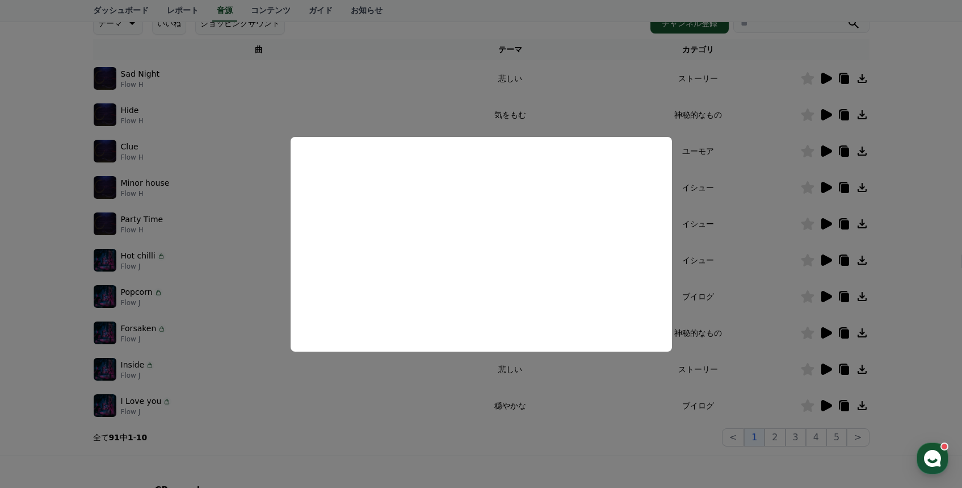
click at [759, 334] on button "close modal" at bounding box center [481, 244] width 962 height 488
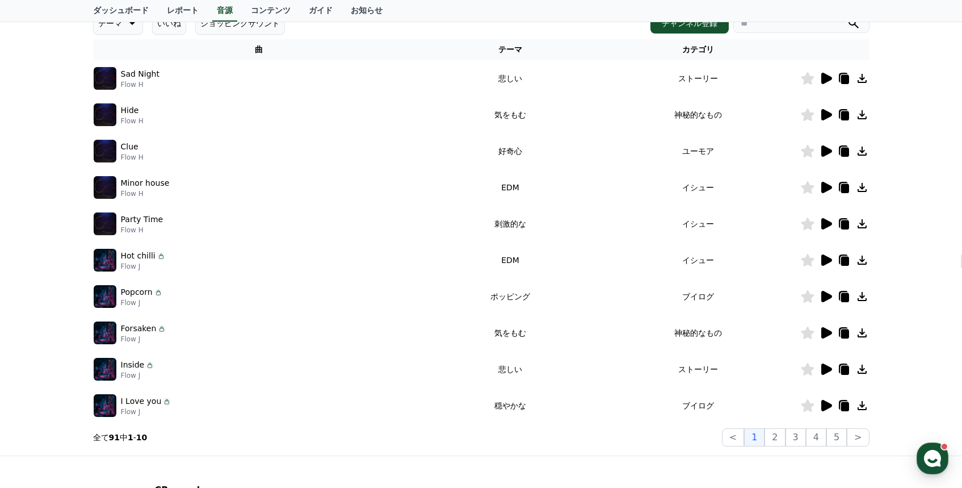
scroll to position [0, 0]
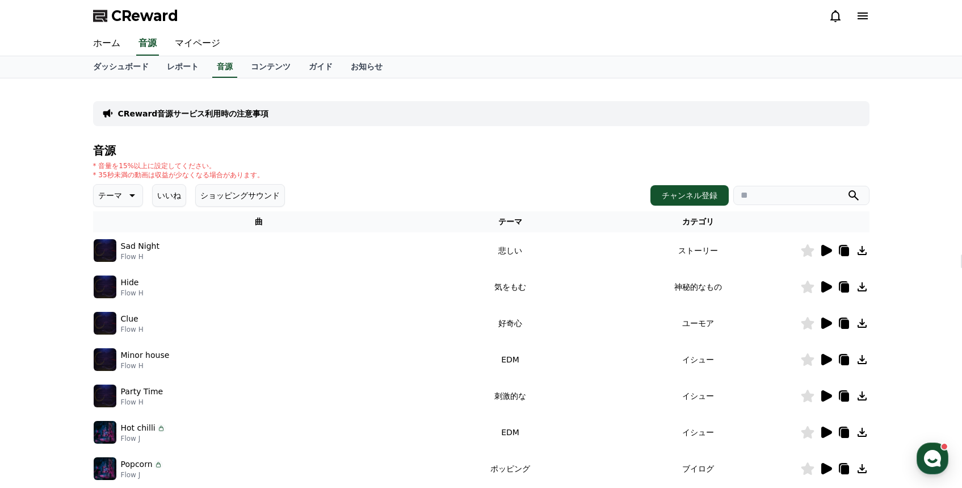
click at [171, 195] on button "いいね" at bounding box center [169, 195] width 34 height 23
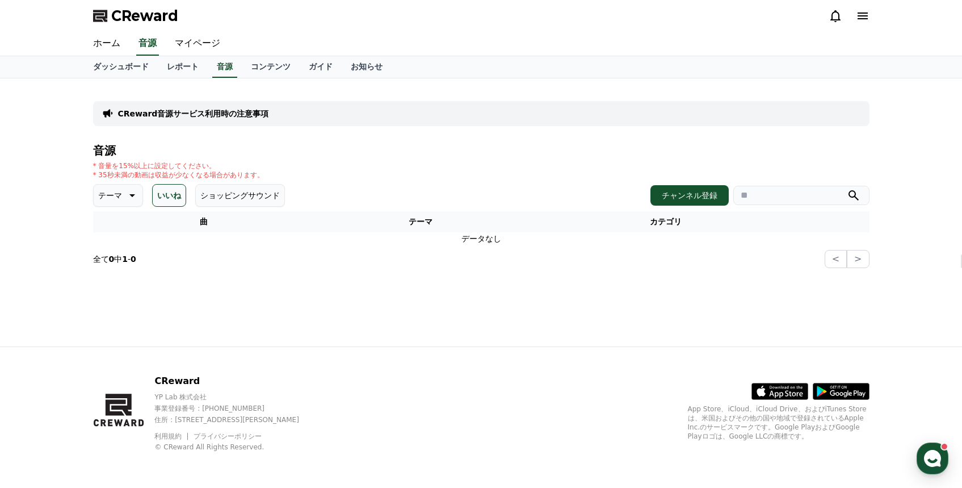
click at [114, 194] on p "テーマ" at bounding box center [110, 195] width 24 height 16
click at [114, 277] on button "好奇心" at bounding box center [111, 284] width 33 height 25
click at [176, 197] on button "いいね" at bounding box center [169, 195] width 34 height 23
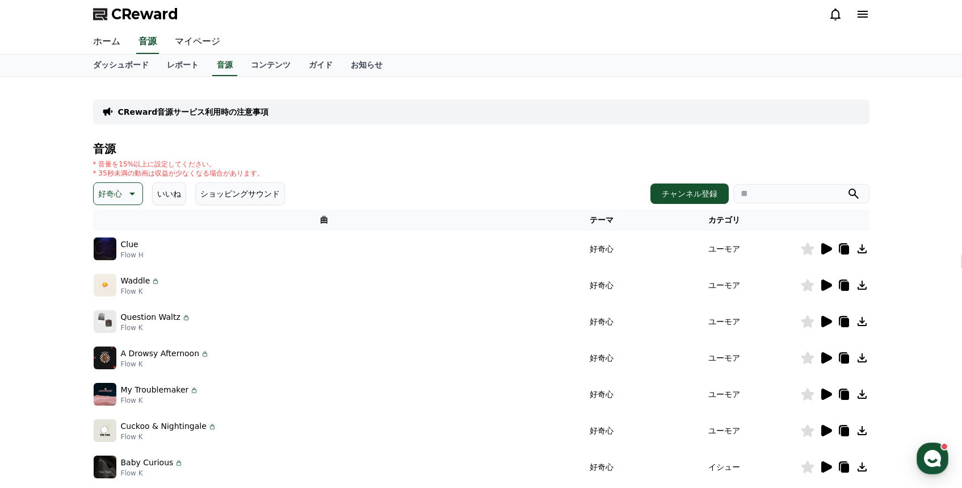
scroll to position [2, 0]
click at [821, 247] on icon at bounding box center [826, 247] width 11 height 11
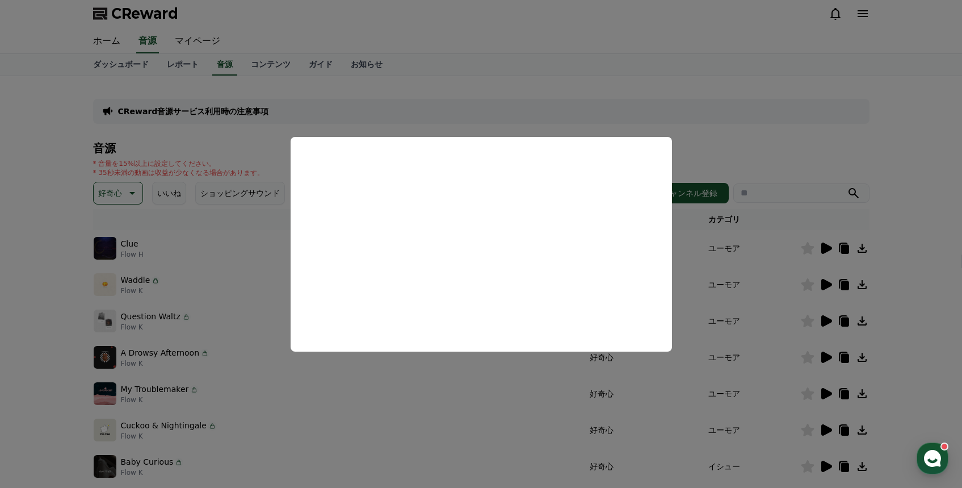
click at [750, 141] on button "close modal" at bounding box center [481, 244] width 962 height 488
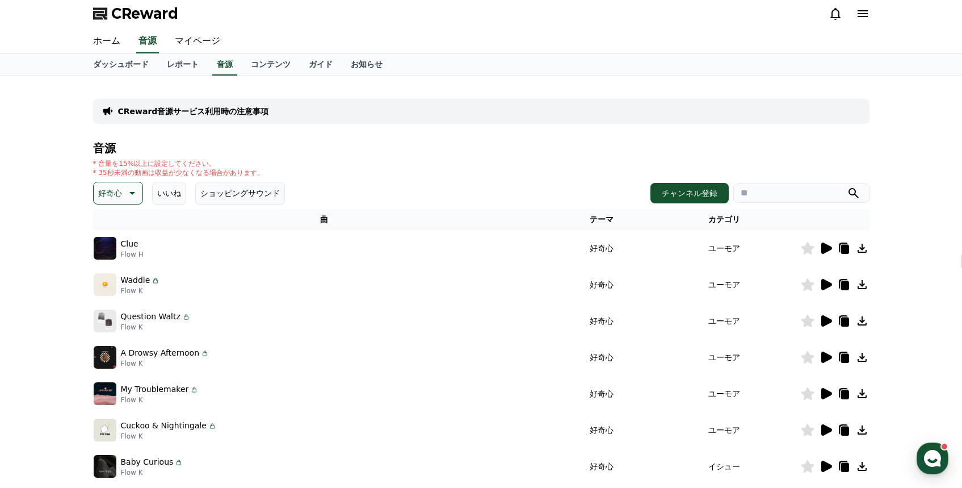
click at [820, 284] on icon at bounding box center [826, 285] width 14 height 14
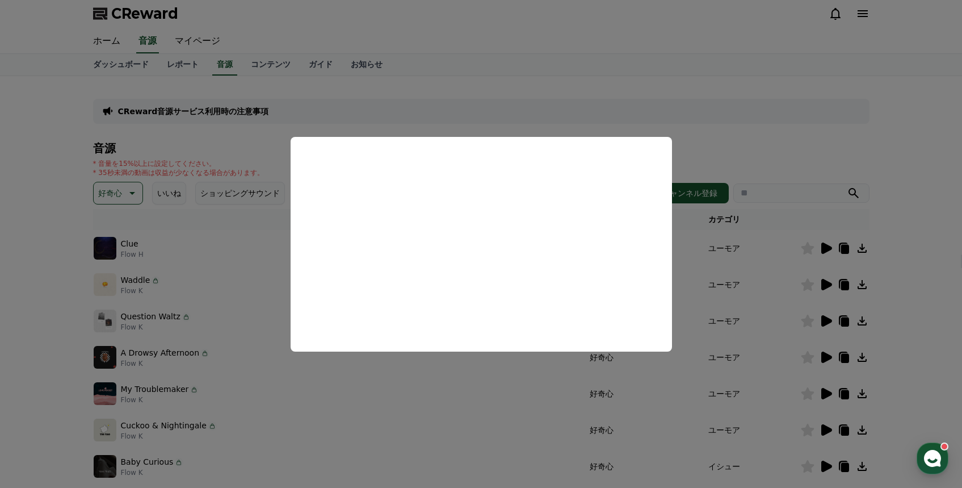
click at [590, 70] on button "close modal" at bounding box center [481, 244] width 962 height 488
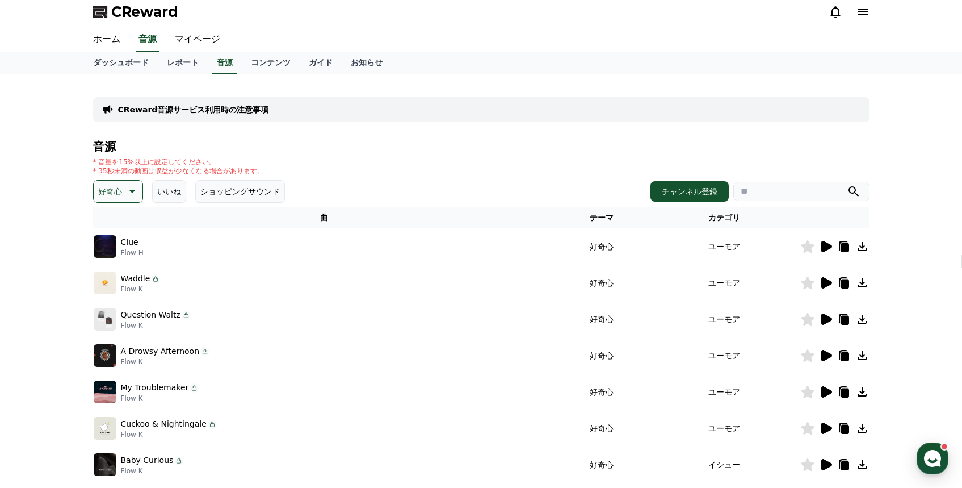
scroll to position [5, 0]
click at [821, 318] on icon at bounding box center [826, 319] width 14 height 14
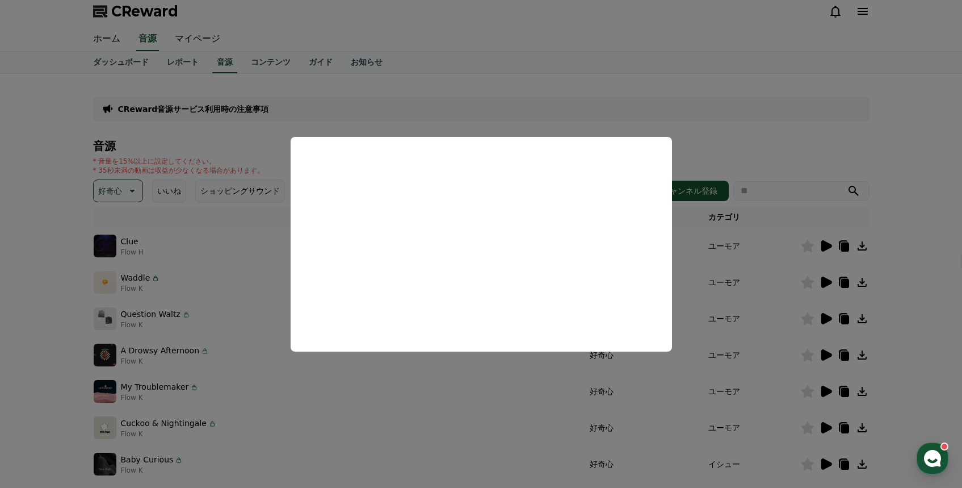
click at [637, 74] on button "close modal" at bounding box center [481, 244] width 962 height 488
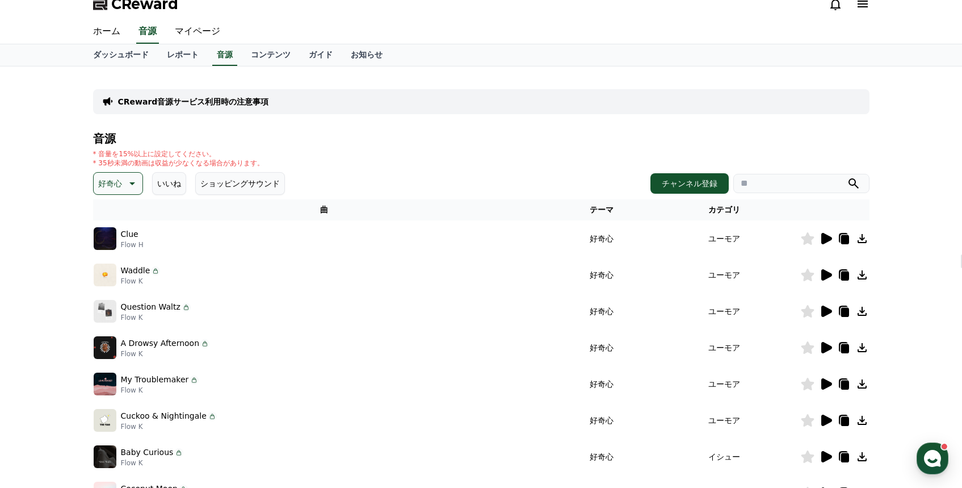
scroll to position [31, 0]
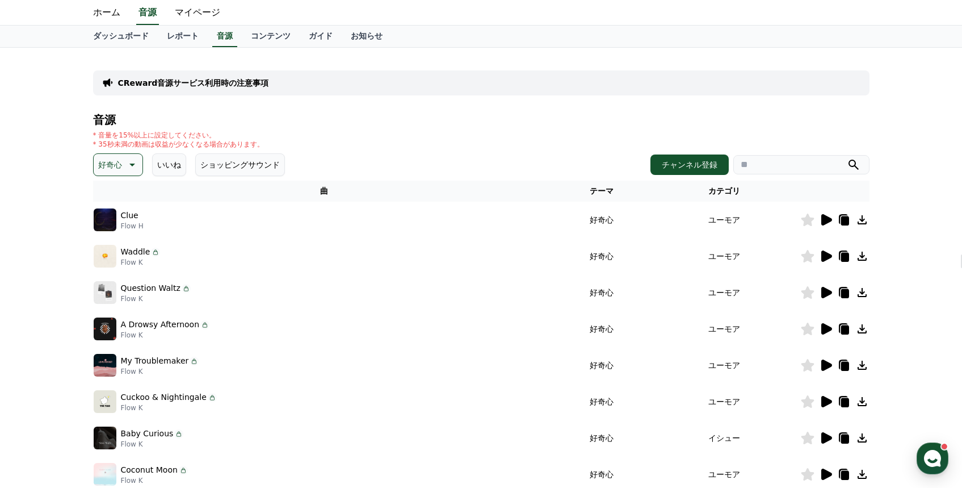
click at [818, 402] on div at bounding box center [835, 401] width 68 height 14
click at [826, 402] on icon at bounding box center [826, 401] width 11 height 11
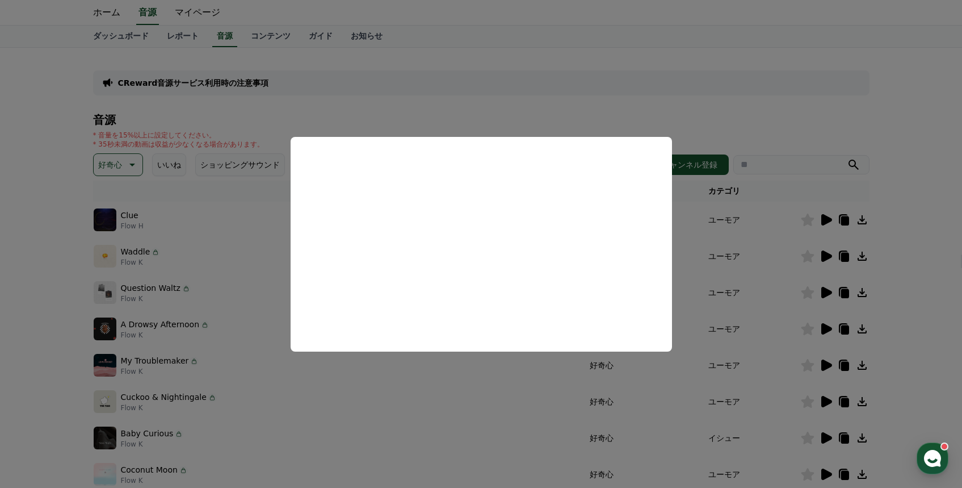
click at [731, 112] on button "close modal" at bounding box center [481, 244] width 962 height 488
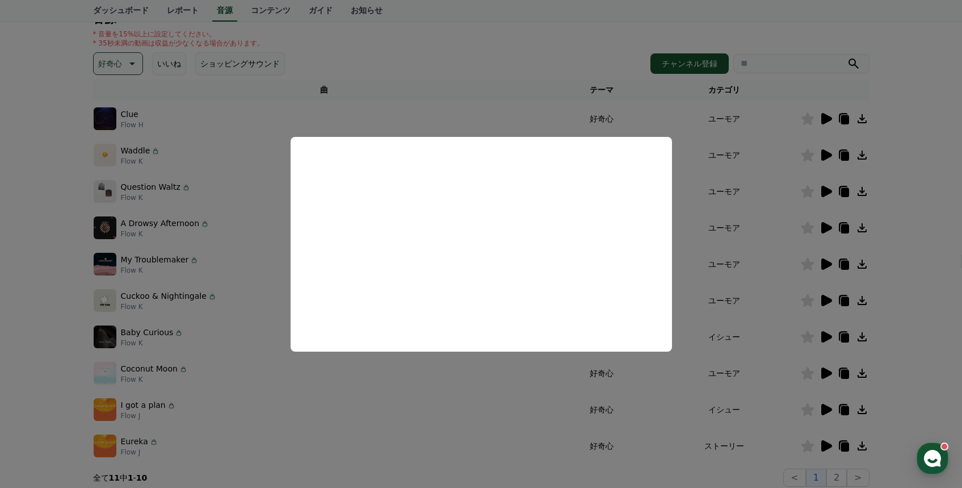
scroll to position [281, 0]
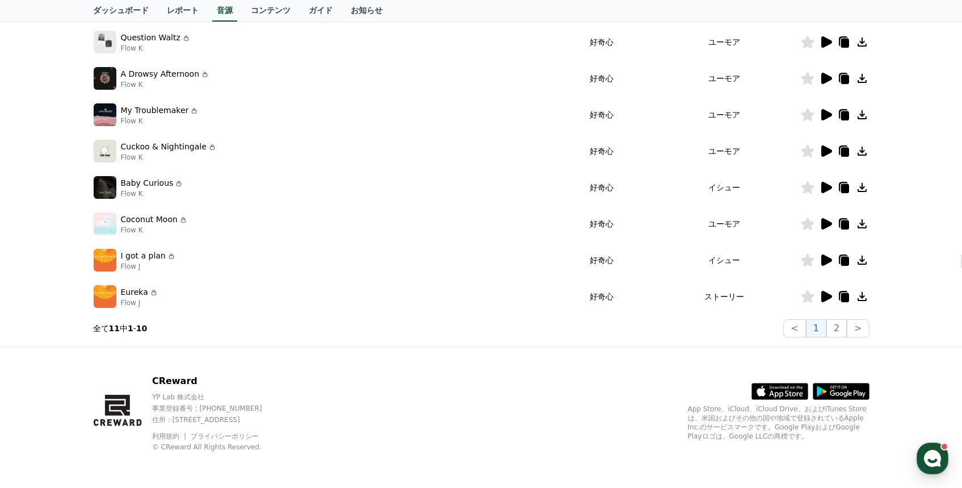
click at [824, 299] on icon at bounding box center [826, 296] width 11 height 11
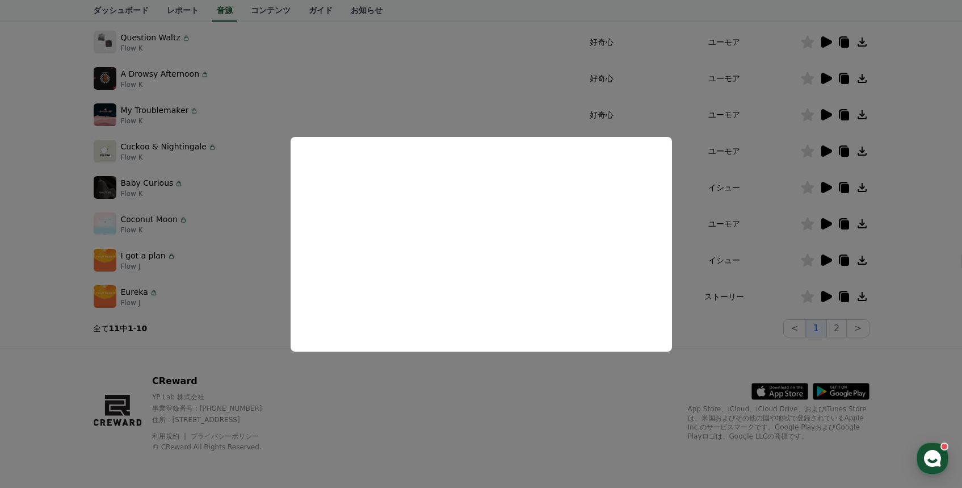
click at [792, 259] on button "close modal" at bounding box center [481, 244] width 962 height 488
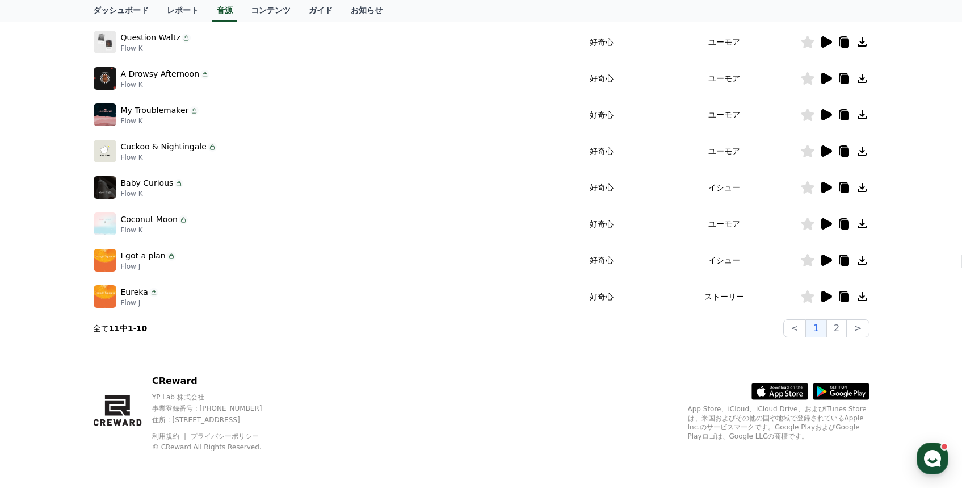
click at [828, 258] on icon at bounding box center [826, 259] width 11 height 11
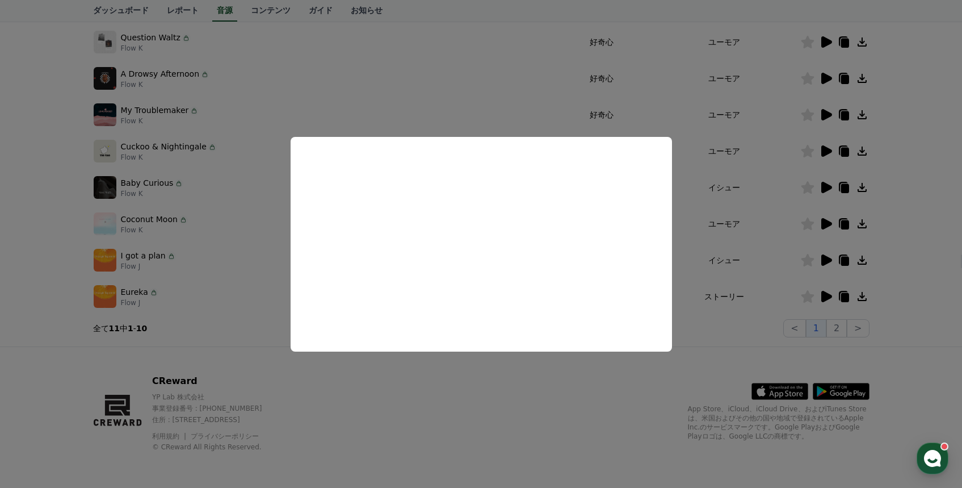
click at [377, 385] on button "close modal" at bounding box center [481, 244] width 962 height 488
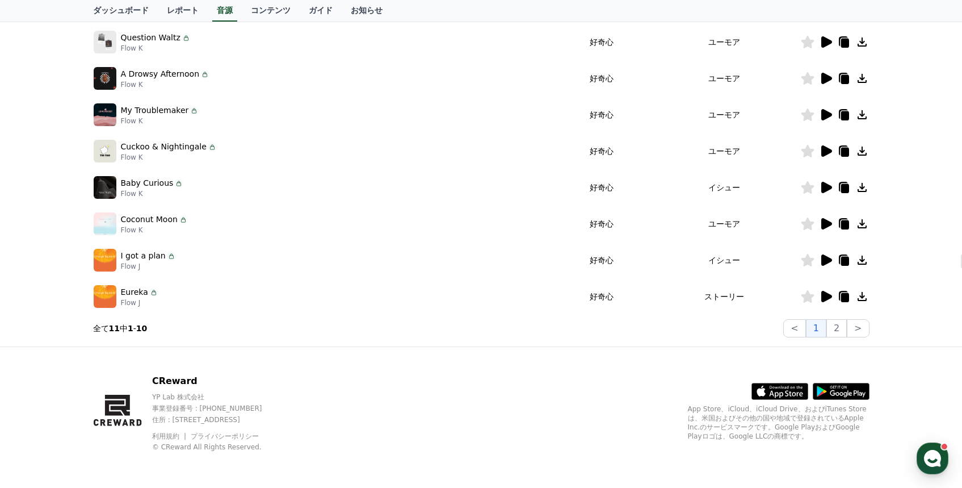
click at [827, 115] on icon at bounding box center [826, 114] width 11 height 11
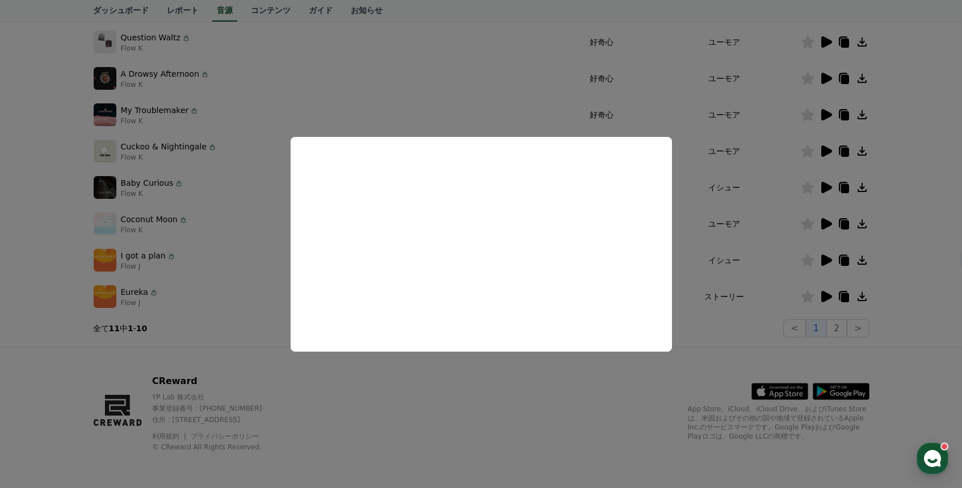
click at [528, 404] on button "close modal" at bounding box center [481, 244] width 962 height 488
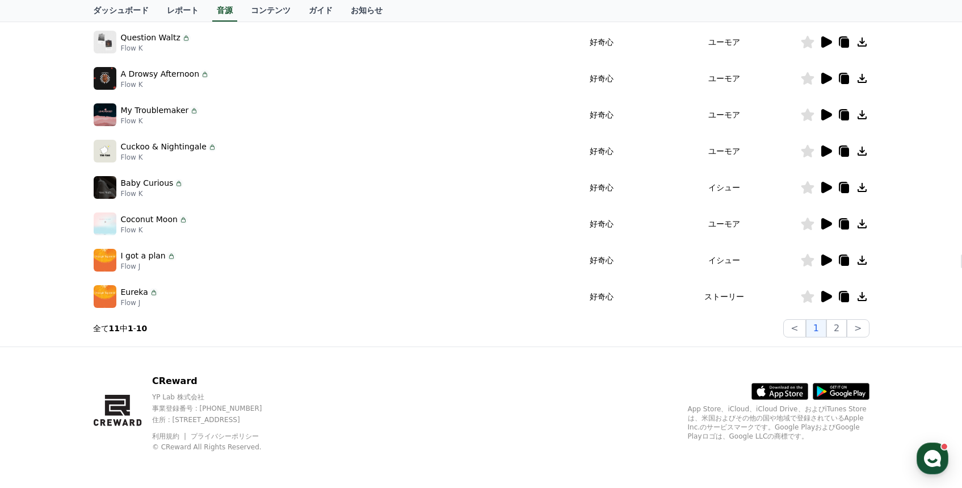
click at [826, 115] on icon at bounding box center [826, 114] width 11 height 11
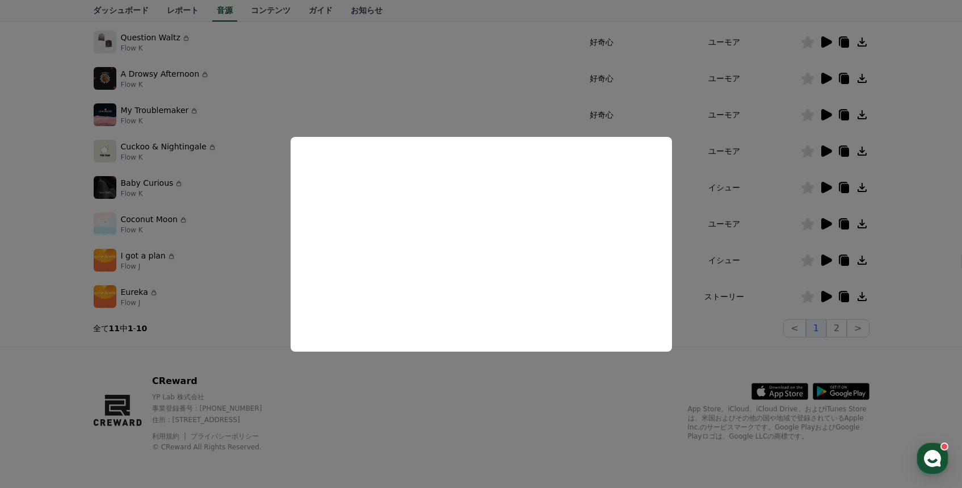
click at [536, 389] on button "close modal" at bounding box center [481, 244] width 962 height 488
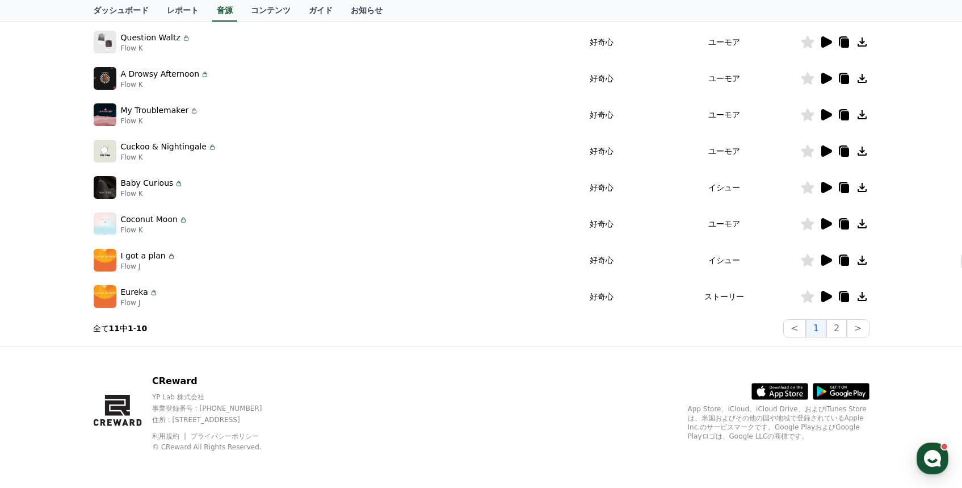
scroll to position [0, 0]
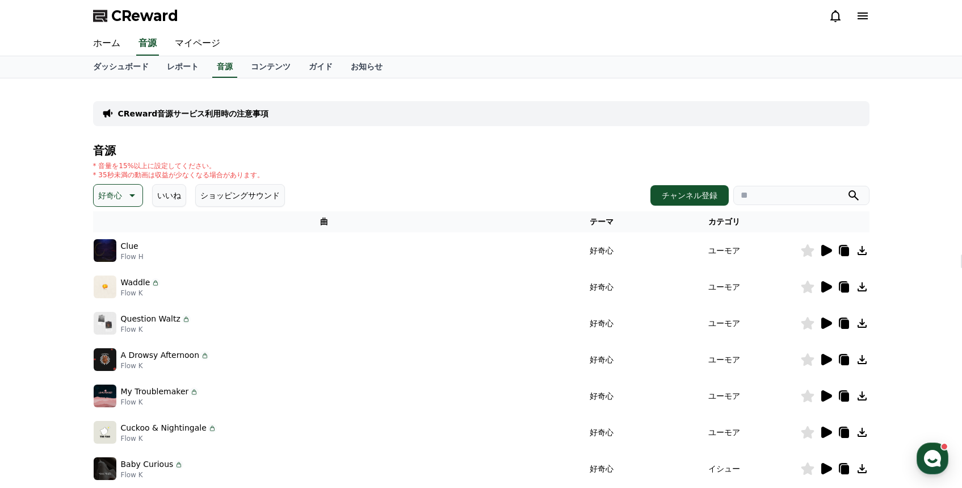
click at [121, 196] on button "好奇心" at bounding box center [118, 195] width 50 height 23
click at [119, 226] on button "全て" at bounding box center [107, 225] width 25 height 25
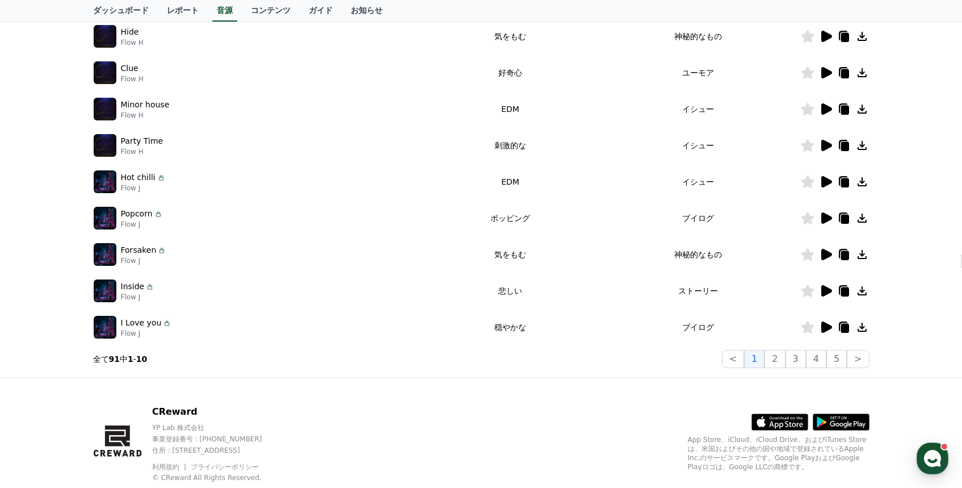
scroll to position [281, 0]
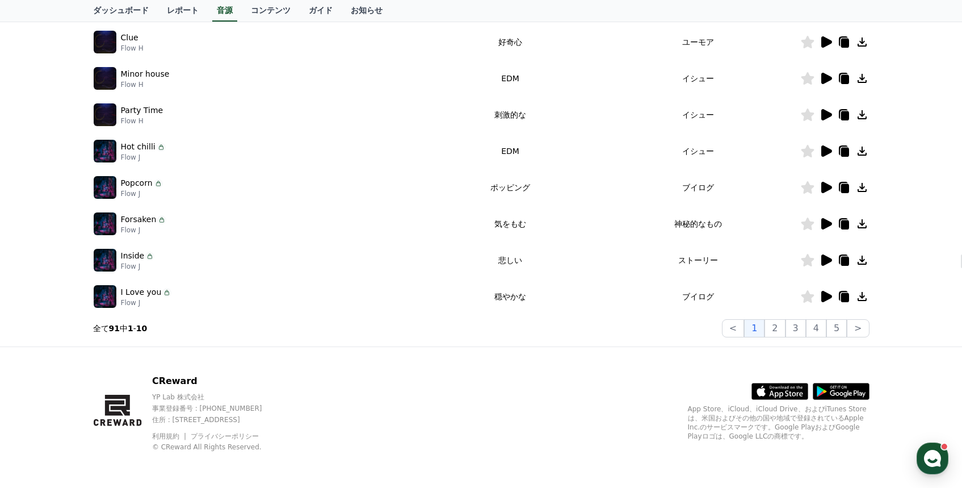
click at [823, 157] on icon at bounding box center [826, 151] width 14 height 14
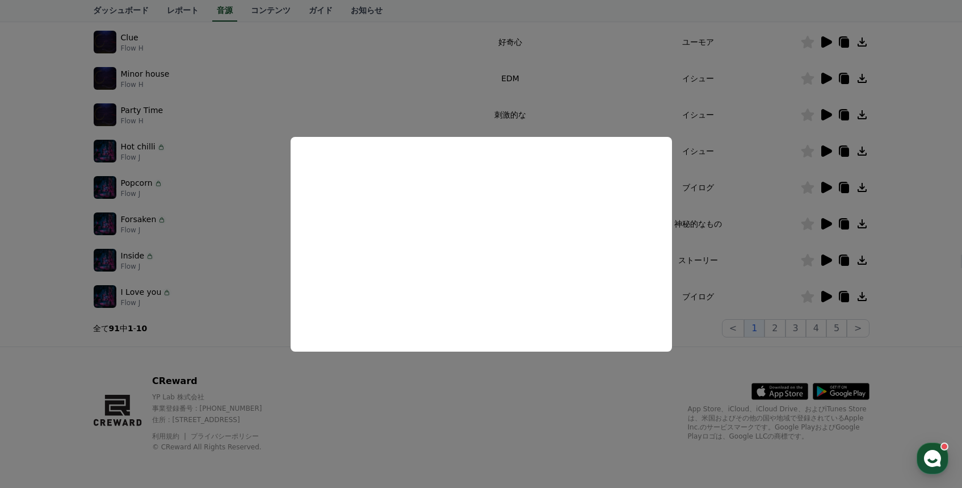
click at [833, 114] on button "close modal" at bounding box center [481, 244] width 962 height 488
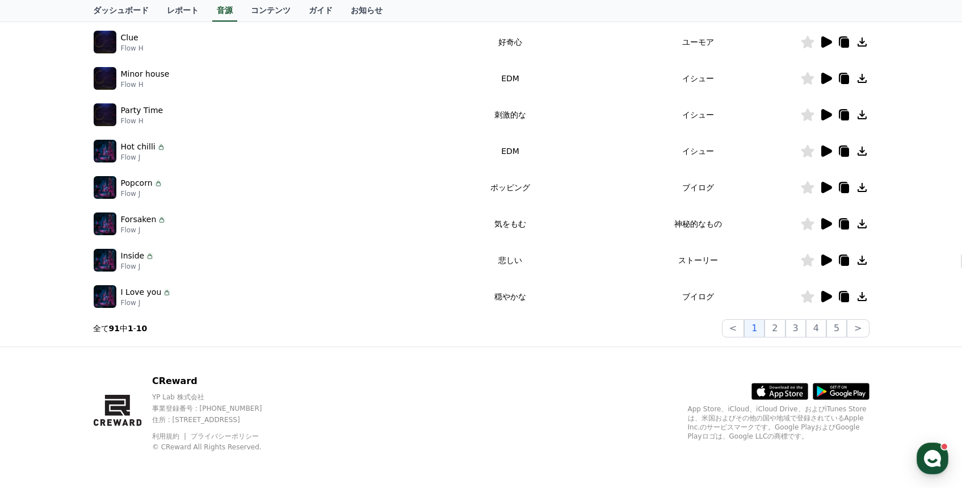
click at [829, 115] on icon at bounding box center [826, 114] width 11 height 11
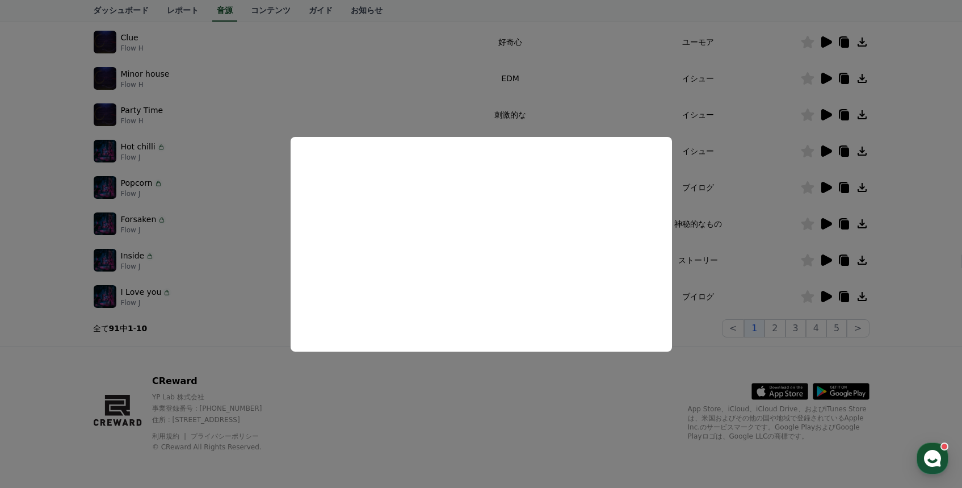
click at [832, 73] on button "close modal" at bounding box center [481, 244] width 962 height 488
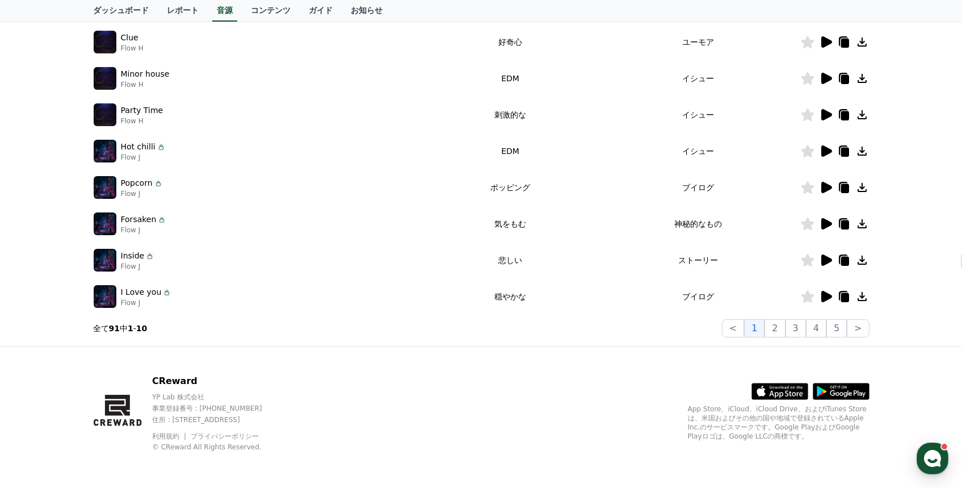
click at [819, 82] on icon at bounding box center [826, 79] width 14 height 14
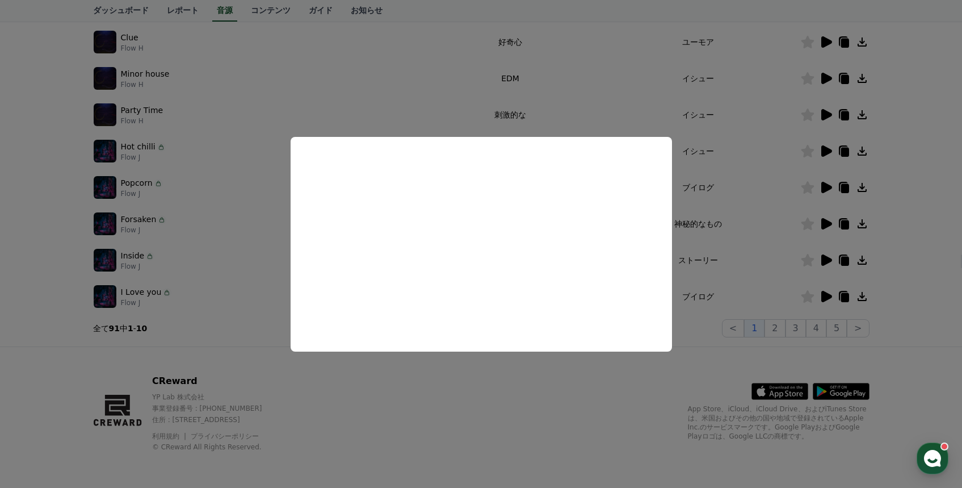
click at [507, 417] on button "close modal" at bounding box center [481, 244] width 962 height 488
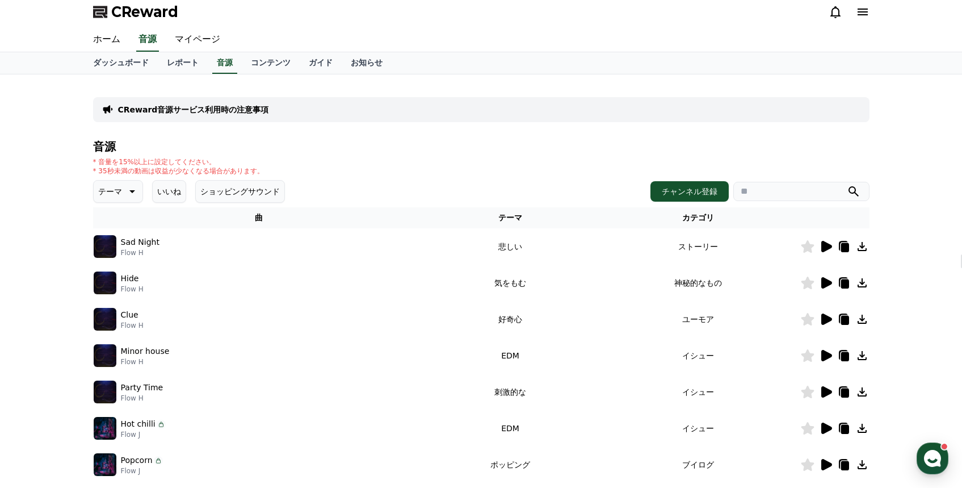
scroll to position [0, 0]
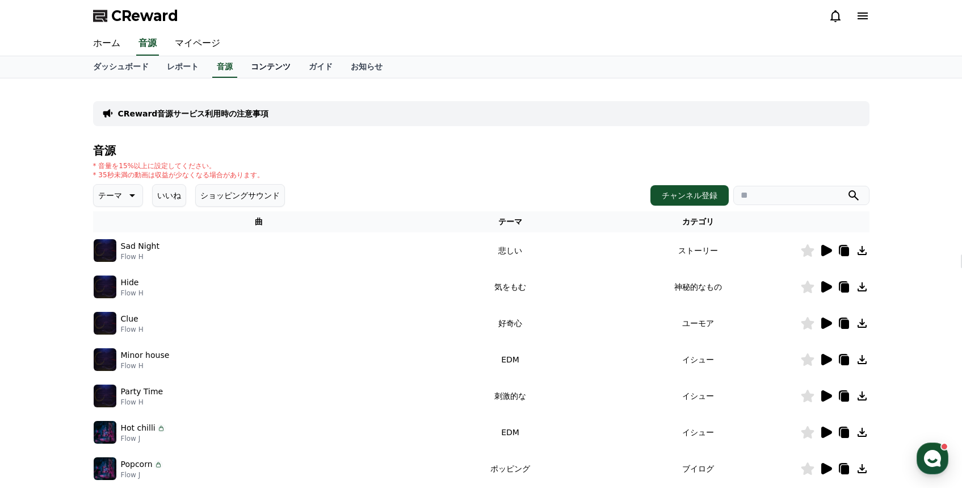
click at [283, 61] on link "コンテンツ" at bounding box center [271, 67] width 58 height 22
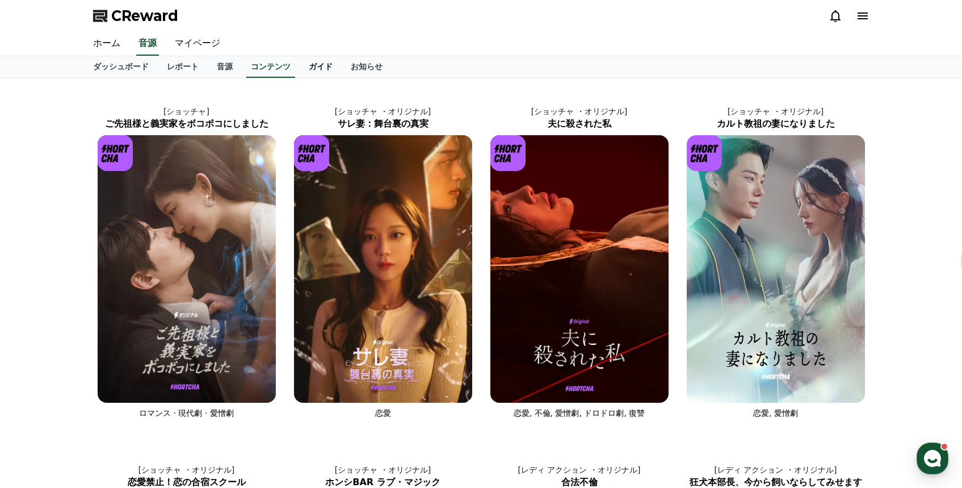
click at [317, 73] on link "ガイド" at bounding box center [321, 67] width 42 height 22
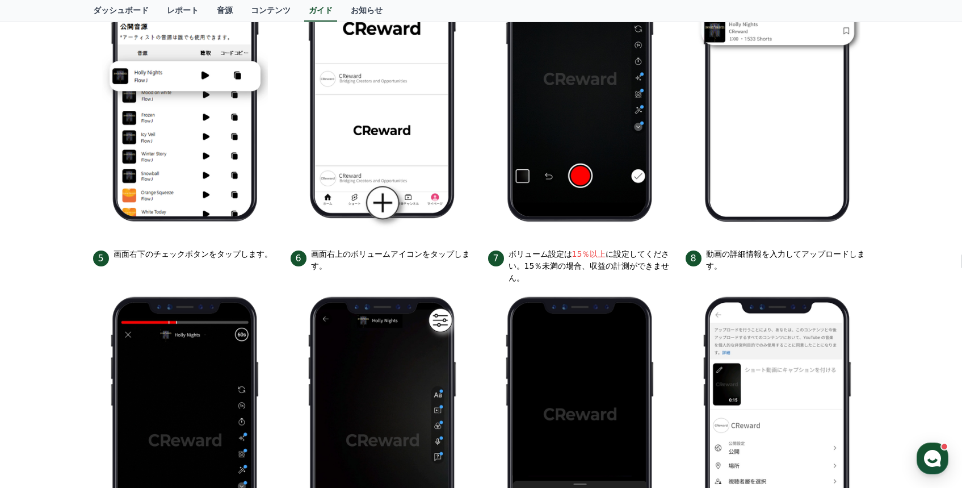
scroll to position [331, 0]
